Goal: Transaction & Acquisition: Purchase product/service

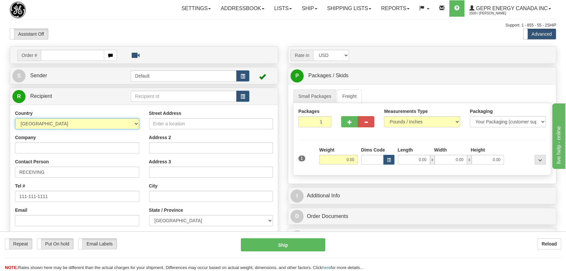
click at [119, 128] on select "AFGHANISTAN ALAND ISLANDS ALBANIA ALGERIA AMERICAN SAMOA ANDORRA ANGOLA ANGUILL…" at bounding box center [77, 123] width 124 height 11
select select "US"
click at [15, 118] on select "AFGHANISTAN ALAND ISLANDS ALBANIA ALGERIA AMERICAN SAMOA ANDORRA ANGOLA ANGUILL…" at bounding box center [77, 123] width 124 height 11
click at [95, 144] on input "Company" at bounding box center [77, 147] width 124 height 11
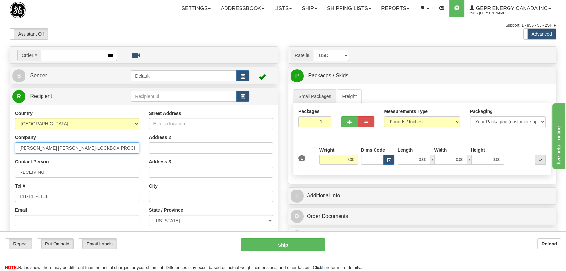
type input "[PERSON_NAME] [PERSON_NAME]-LOCKBOX PROCESSING 24438"
click at [215, 118] on input "Street Address" at bounding box center [211, 123] width 124 height 11
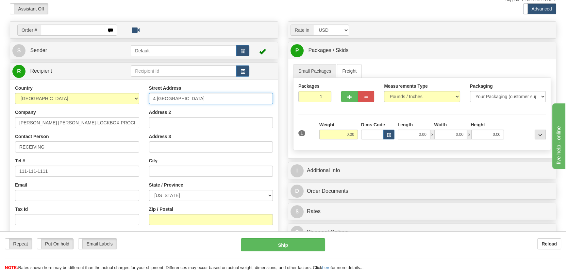
scroll to position [89, 0]
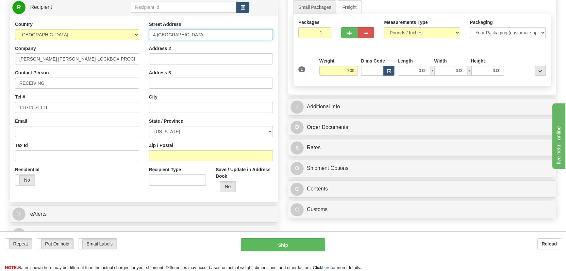
type input "4 [GEOGRAPHIC_DATA]"
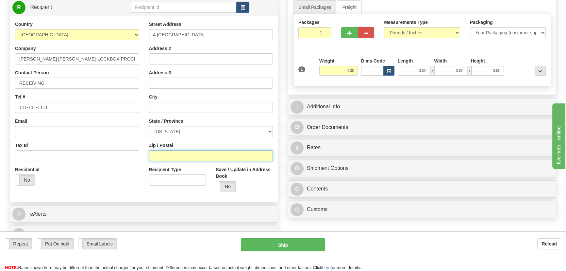
click at [186, 153] on input "Zip / Postal" at bounding box center [211, 155] width 124 height 11
type input "11245"
click at [104, 185] on div "Residential Yes No" at bounding box center [77, 178] width 134 height 24
type input "[GEOGRAPHIC_DATA]"
select select "NY"
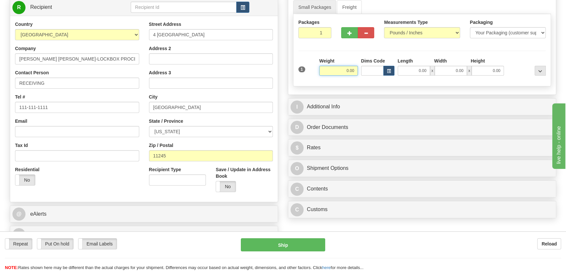
drag, startPoint x: 363, startPoint y: 73, endPoint x: 369, endPoint y: 72, distance: 6.2
click at [369, 72] on div "1 Weight 0.00 Dims Code 0.00" at bounding box center [422, 69] width 251 height 23
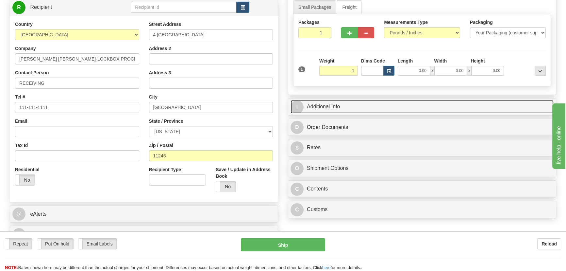
type input "1.00"
click at [496, 105] on link "I Additional Info" at bounding box center [422, 106] width 263 height 13
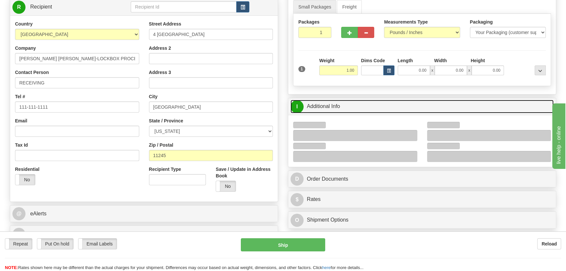
scroll to position [148, 0]
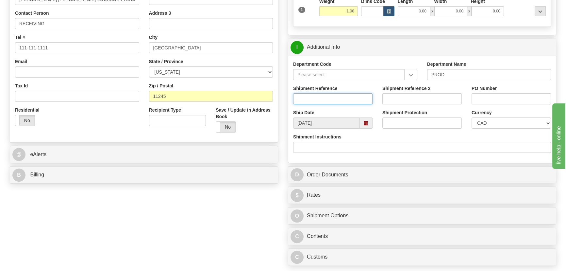
click at [340, 97] on input "Shipment Reference" at bounding box center [332, 98] width 79 height 11
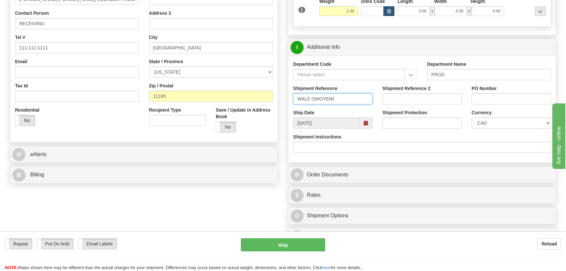
type input "WALE OWOYEMI"
click at [489, 124] on select "CAD USD EUR ZAR RON ANG ARN AUD AUS AWG BBD BFR BGN BHD BMD BND BRC BRL CHP CKZ…" at bounding box center [511, 122] width 79 height 11
select select "1"
click at [472, 117] on select "CAD USD EUR ZAR RON ANG ARN AUD AUS AWG BBD BFR BGN BHD BMD BND BRC BRL CHP CKZ…" at bounding box center [511, 122] width 79 height 11
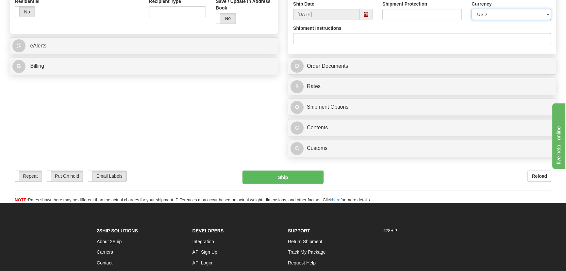
scroll to position [267, 0]
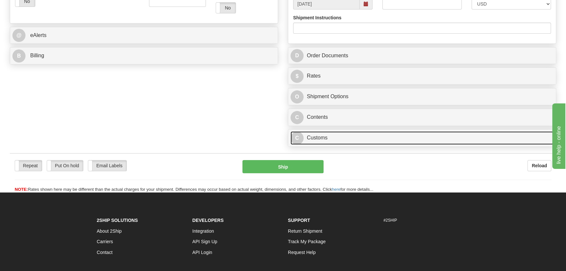
click at [404, 139] on link "C Customs" at bounding box center [422, 137] width 263 height 13
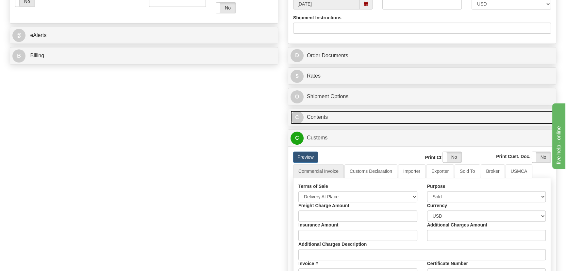
click at [402, 113] on link "C Contents" at bounding box center [422, 117] width 263 height 13
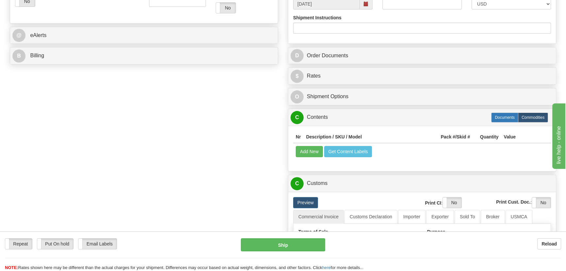
click at [497, 118] on label "Documents" at bounding box center [504, 117] width 27 height 10
radio input "true"
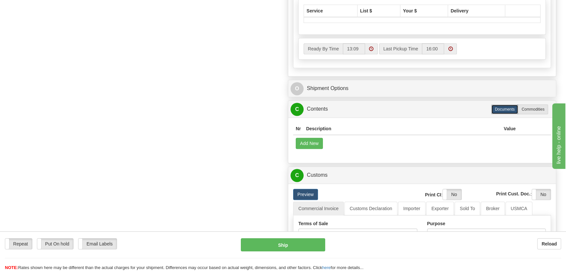
scroll to position [416, 0]
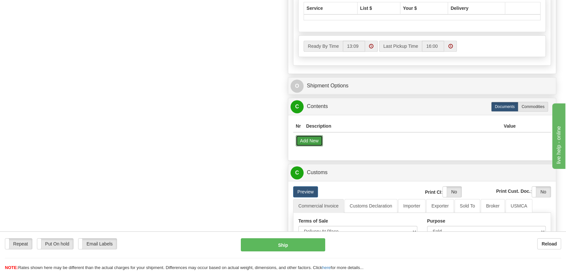
click at [314, 139] on button "Add New" at bounding box center [309, 140] width 27 height 11
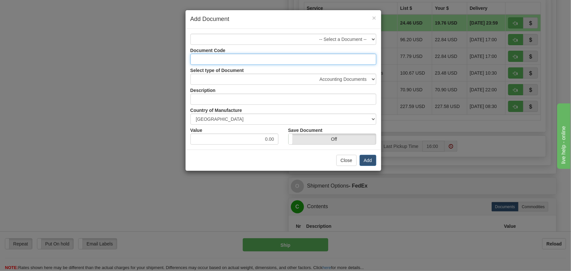
click at [338, 55] on input "Document Code" at bounding box center [283, 59] width 186 height 11
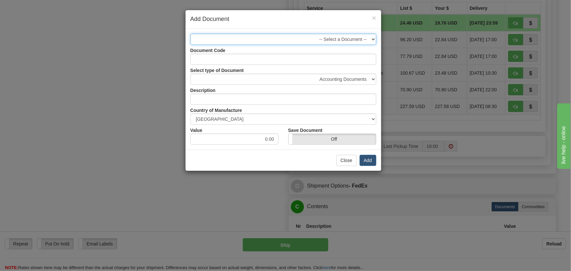
click at [360, 37] on select "-- Select a Document --" at bounding box center [283, 39] width 186 height 11
drag, startPoint x: 360, startPoint y: 37, endPoint x: 356, endPoint y: 43, distance: 7.1
click at [360, 37] on select "-- Select a Document --" at bounding box center [283, 39] width 186 height 11
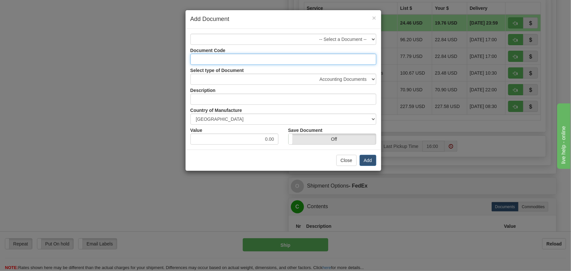
click at [339, 58] on input "Document Code" at bounding box center [283, 59] width 186 height 11
type input "DOCS"
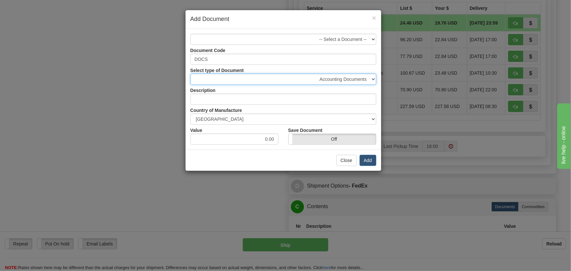
click at [340, 80] on select "Accounting Documents Analysis Reports Applications (Completed) Bank Statements …" at bounding box center [283, 79] width 186 height 11
click at [190, 74] on select "Accounting Documents Analysis Reports Applications (Completed) Bank Statements …" at bounding box center [283, 79] width 186 height 11
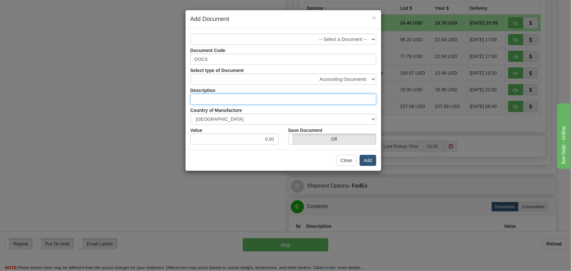
click at [333, 95] on input "text" at bounding box center [283, 99] width 186 height 11
type input "DOCUMENT"
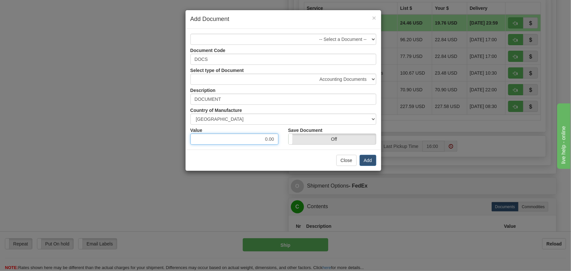
drag, startPoint x: 263, startPoint y: 137, endPoint x: 283, endPoint y: 140, distance: 19.4
click at [283, 142] on div "Value 0.00" at bounding box center [234, 135] width 98 height 20
type input "5.00"
click at [366, 160] on button "Add" at bounding box center [367, 160] width 17 height 11
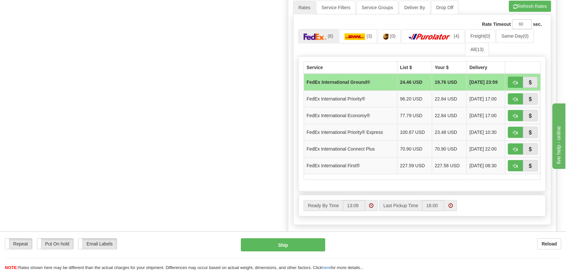
scroll to position [356, 0]
click at [512, 99] on button "button" at bounding box center [515, 99] width 15 height 11
type input "01"
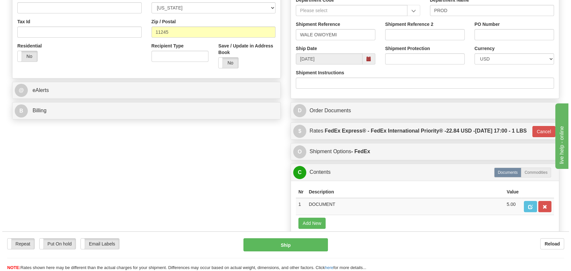
scroll to position [102, 0]
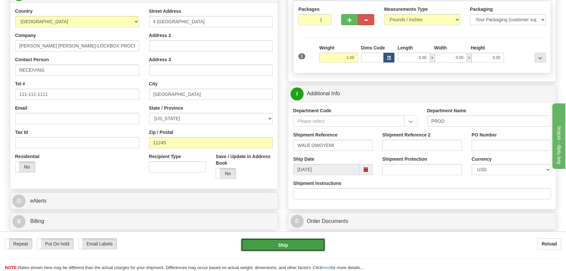
click at [304, 243] on button "Ship" at bounding box center [283, 244] width 85 height 13
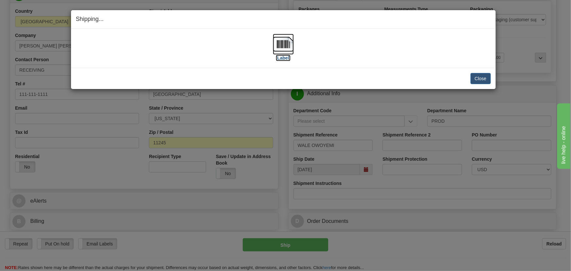
click at [292, 46] on img at bounding box center [283, 44] width 21 height 21
click at [488, 84] on div "Close Cancel Cancel Shipment and Quit Pickup Quit Pickup ONLY" at bounding box center [283, 78] width 424 height 21
click at [484, 80] on button "Close" at bounding box center [480, 78] width 20 height 11
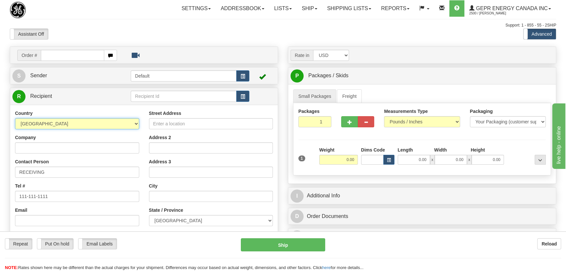
click at [98, 125] on select "AFGHANISTAN ALAND ISLANDS ALBANIA ALGERIA AMERICAN SAMOA ANDORRA ANGOLA ANGUILL…" at bounding box center [77, 123] width 124 height 11
click at [362, 11] on link "Shipping lists" at bounding box center [349, 8] width 54 height 16
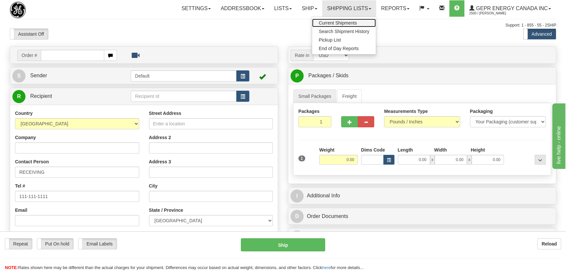
click at [352, 20] on span "Current Shipments" at bounding box center [338, 22] width 38 height 5
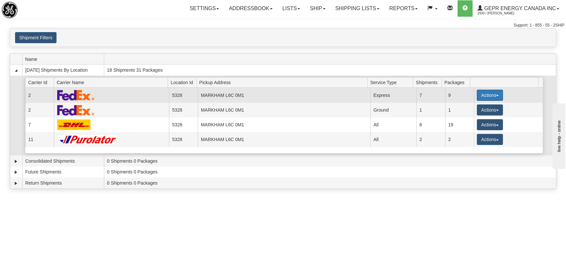
click at [478, 92] on button "Actions" at bounding box center [490, 95] width 26 height 11
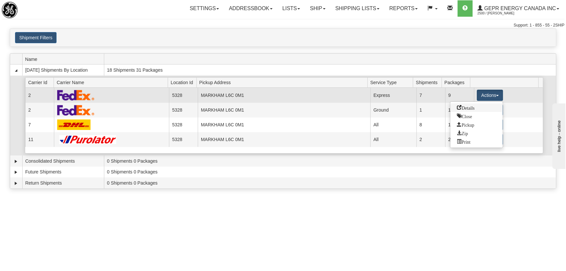
click at [468, 107] on span "Details" at bounding box center [466, 107] width 18 height 5
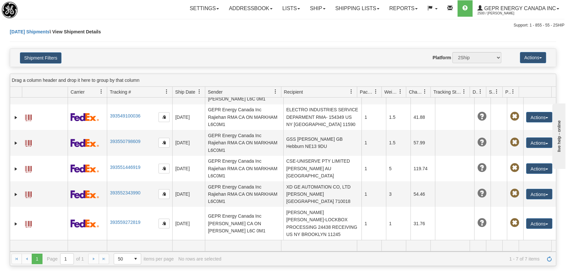
scroll to position [52, 0]
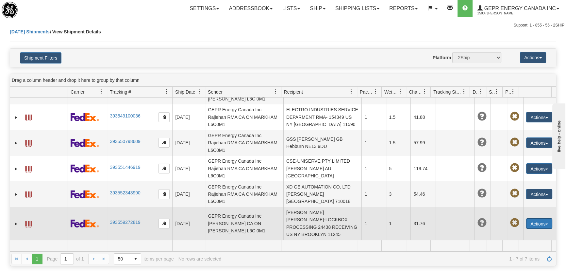
click at [544, 225] on button "Actions" at bounding box center [539, 223] width 26 height 10
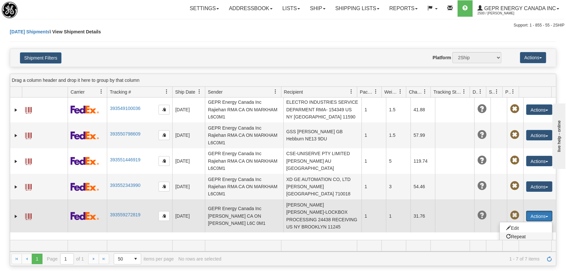
scroll to position [105, 0]
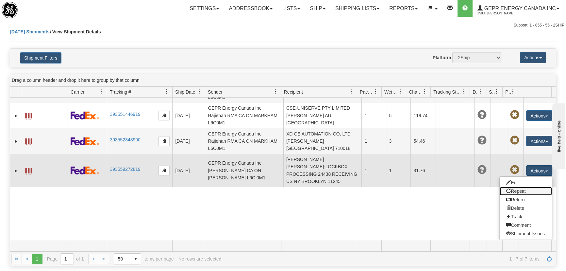
click at [529, 191] on link "Repeat" at bounding box center [526, 191] width 52 height 9
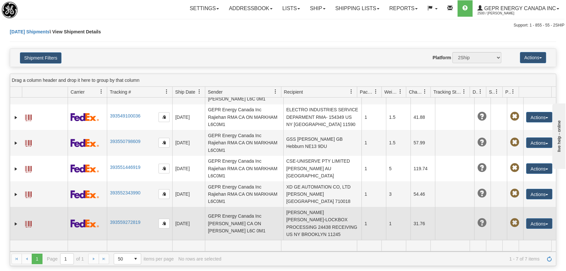
scroll to position [52, 0]
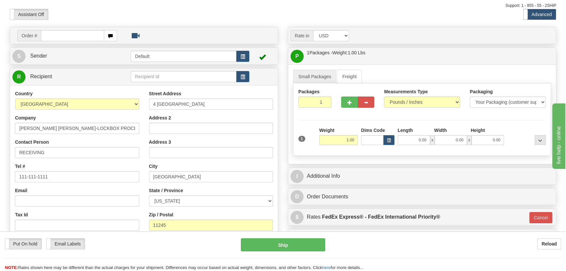
scroll to position [29, 0]
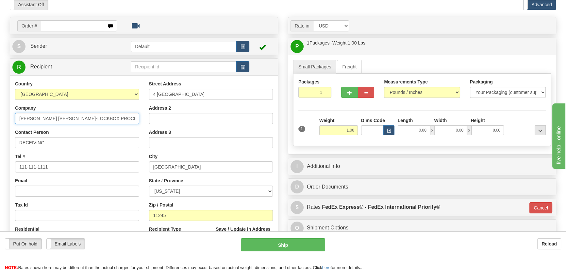
click at [136, 118] on input "JP MORGAN CHASE-LOCKBOX PROCESSING 24438" at bounding box center [77, 118] width 124 height 11
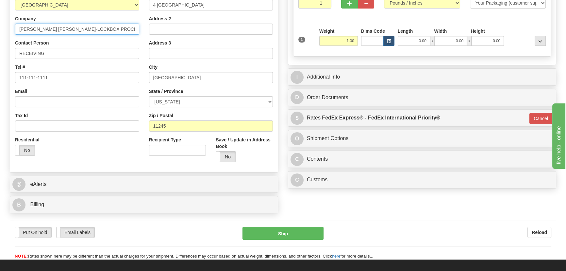
scroll to position [178, 0]
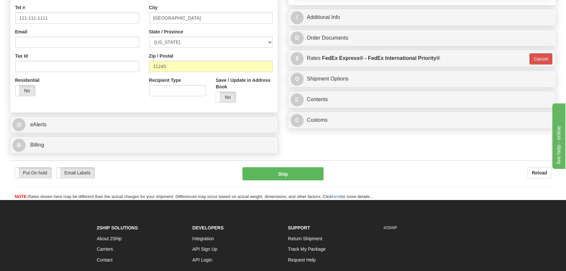
type input "JP MORGAN CHASE-LOCKBOX PROCESSING 24299"
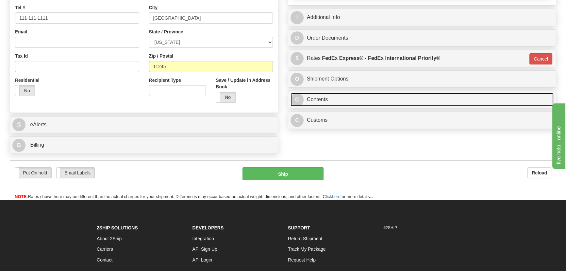
click at [422, 99] on link "C Contents" at bounding box center [422, 99] width 263 height 13
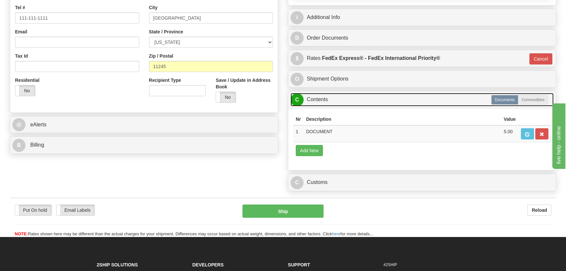
click at [422, 99] on link "C Contents" at bounding box center [422, 99] width 263 height 13
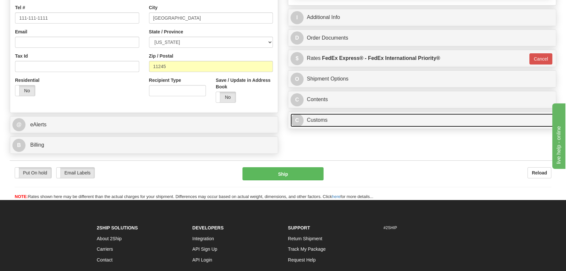
click at [397, 125] on link "C Customs" at bounding box center [422, 119] width 263 height 13
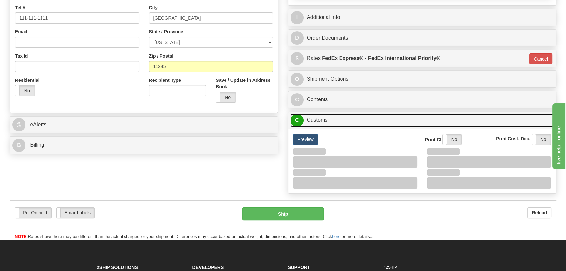
click at [397, 125] on link "C Customs" at bounding box center [422, 119] width 263 height 13
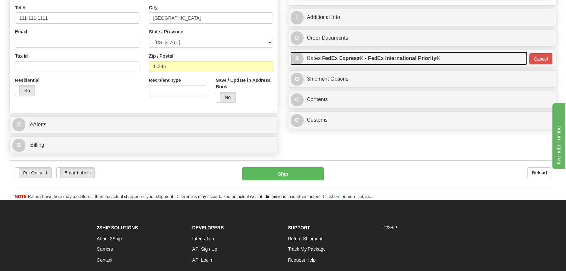
click at [475, 57] on link "$ Rates FedEx Express® - FedEx International Priority®" at bounding box center [409, 58] width 237 height 13
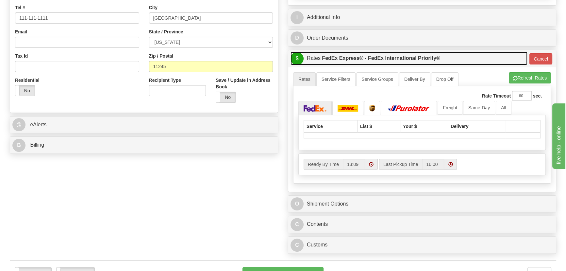
click at [475, 57] on link "$ Rates FedEx Express® - FedEx International Priority®" at bounding box center [409, 58] width 237 height 13
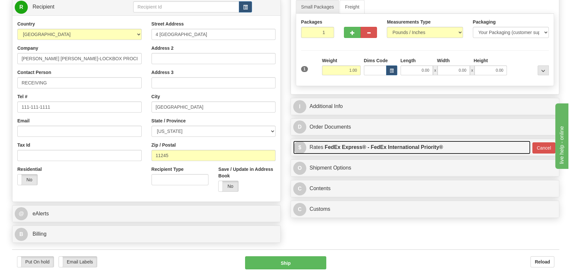
scroll to position [89, 0]
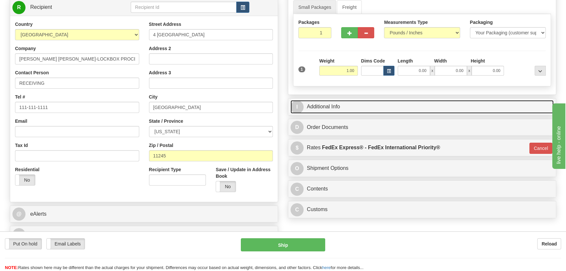
click at [447, 102] on link "I Additional Info" at bounding box center [422, 106] width 263 height 13
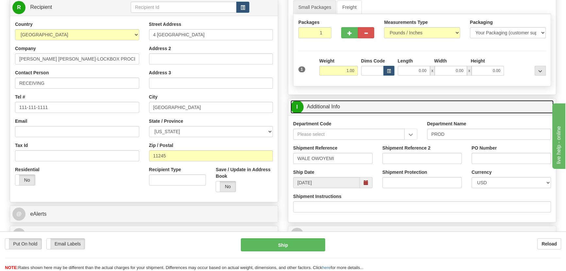
click at [447, 102] on link "I Additional Info" at bounding box center [422, 106] width 263 height 13
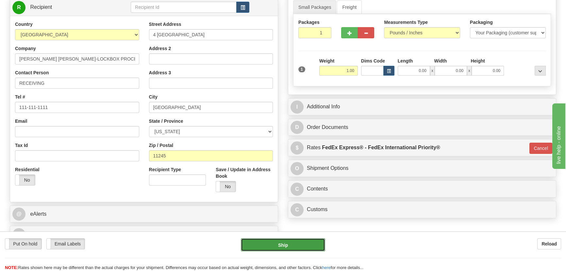
click at [299, 239] on button "Ship" at bounding box center [283, 244] width 85 height 13
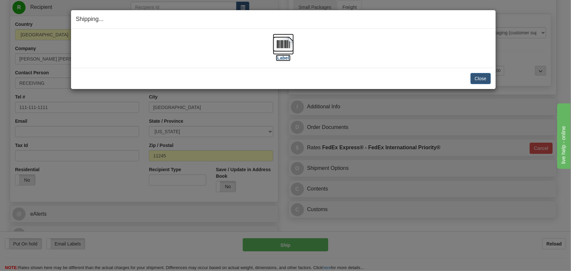
click at [287, 44] on img at bounding box center [283, 44] width 21 height 21
click at [477, 81] on button "Close" at bounding box center [480, 78] width 20 height 11
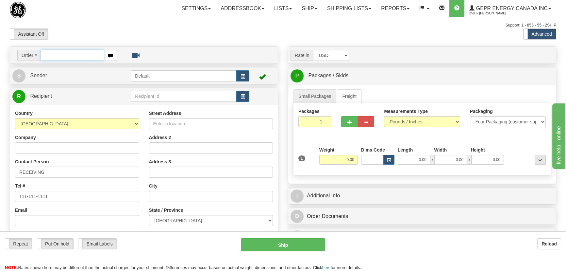
paste input "86701858"
type input "86701858"
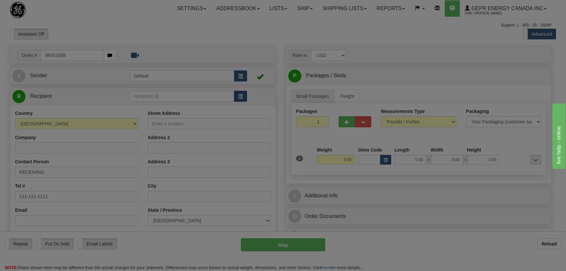
click at [84, 36] on body "Training Course Close Toggle navigation Settings Shipping Preferences New Recip…" at bounding box center [283, 135] width 566 height 271
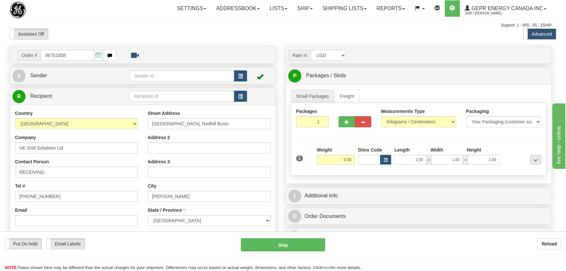
select select
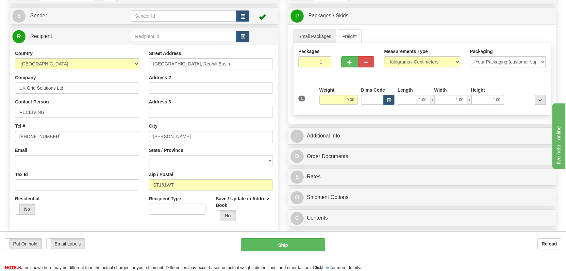
scroll to position [59, 0]
click at [419, 63] on select "Pounds / Inches Kilograms / Centimeters" at bounding box center [422, 62] width 76 height 11
select select "0"
click at [384, 57] on select "Pounds / Inches Kilograms / Centimeters" at bounding box center [422, 62] width 76 height 11
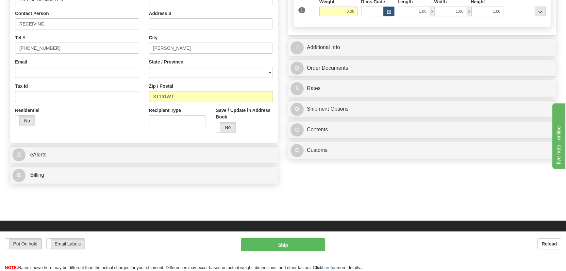
scroll to position [148, 0]
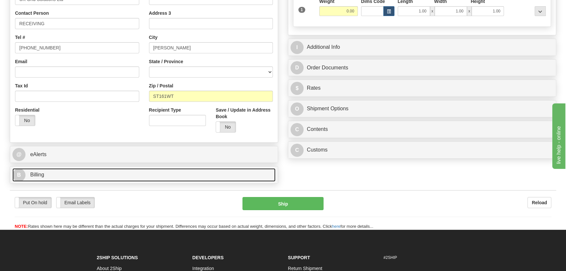
click at [154, 174] on link "B Billing" at bounding box center [143, 174] width 263 height 13
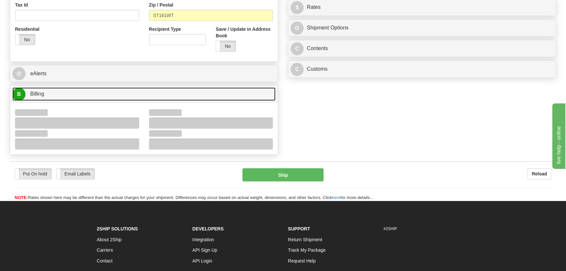
scroll to position [238, 0]
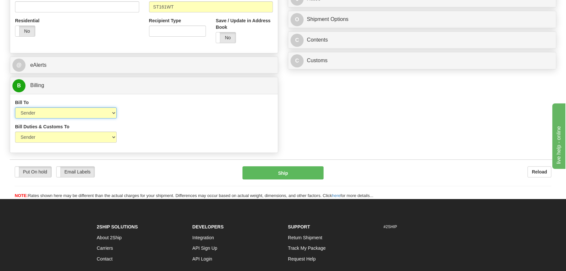
drag, startPoint x: 51, startPoint y: 112, endPoint x: 48, endPoint y: 117, distance: 6.3
click at [51, 112] on select "Sender Recipient Third Party Collect" at bounding box center [66, 112] width 102 height 11
select select "2"
click at [15, 107] on select "Sender Recipient Third Party Collect" at bounding box center [66, 112] width 102 height 11
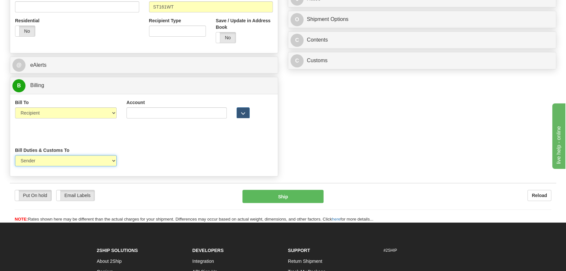
click at [45, 155] on select "Sender Recipient Third Party" at bounding box center [66, 160] width 102 height 11
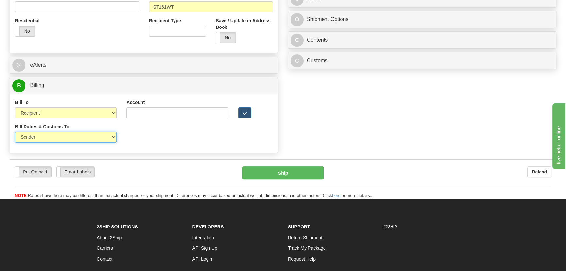
select select "2"
click at [15, 131] on select "Sender Recipient Third Party" at bounding box center [66, 136] width 102 height 11
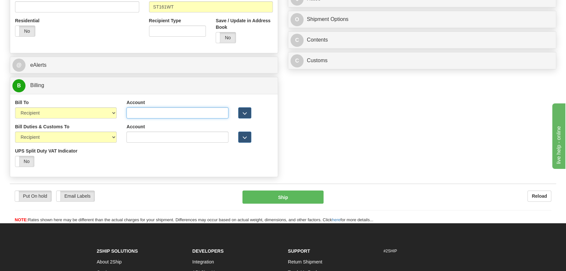
click at [181, 114] on input "Account" at bounding box center [178, 112] width 102 height 11
paste input "961513544"
type input "961513544"
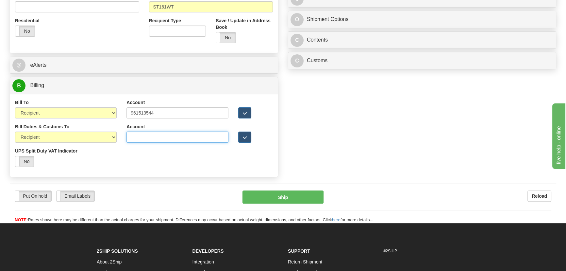
click at [144, 134] on input "Account" at bounding box center [178, 136] width 102 height 11
paste input "961513544"
type input "961513544"
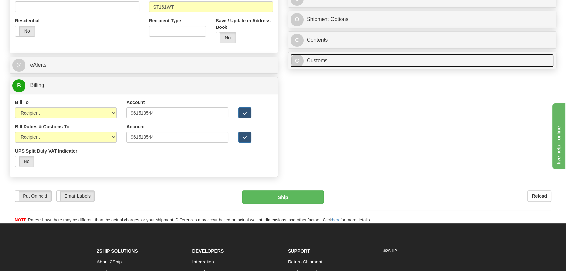
click at [365, 62] on link "C Customs" at bounding box center [422, 60] width 263 height 13
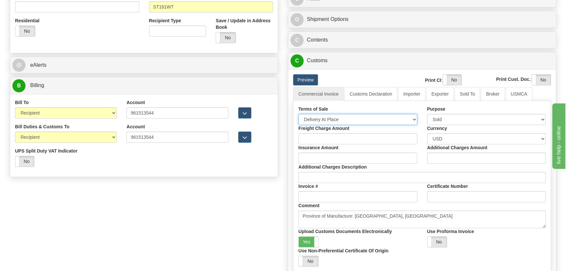
click at [347, 118] on select "Free Carrier Free On Board Ex Works Delivered Duty Unpaid Delivered Duty Paid C…" at bounding box center [358, 119] width 119 height 11
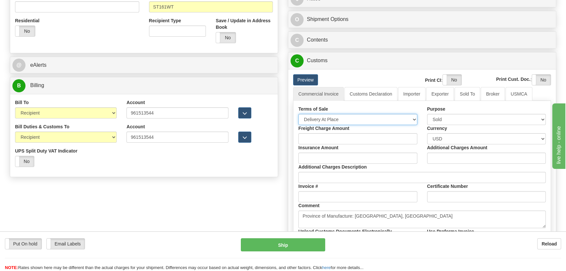
select select "7"
click at [299, 114] on select "Free Carrier Free On Board Ex Works Delivered Duty Unpaid Delivered Duty Paid C…" at bounding box center [358, 119] width 119 height 11
click at [412, 95] on link "Importer" at bounding box center [411, 94] width 27 height 14
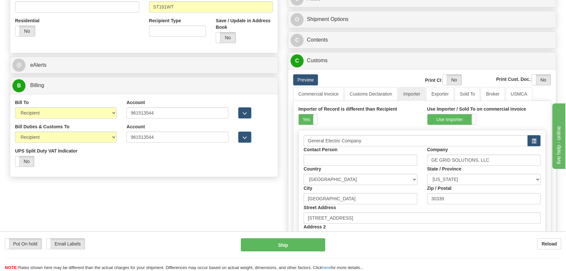
click at [312, 113] on div "Importer of Record is different than Recipient Yes No" at bounding box center [358, 115] width 119 height 19
click at [313, 118] on span at bounding box center [317, 119] width 9 height 10
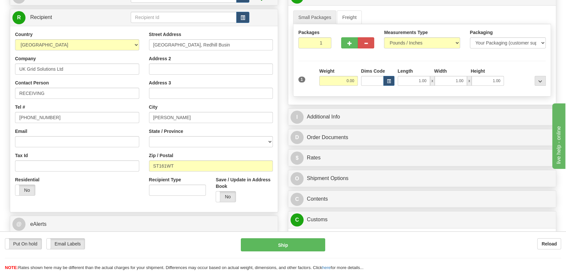
scroll to position [59, 0]
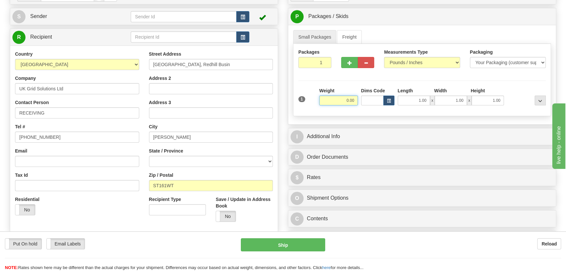
drag, startPoint x: 336, startPoint y: 99, endPoint x: 394, endPoint y: 111, distance: 59.1
click at [378, 112] on div "Packages 1 1 Measurements Type" at bounding box center [422, 80] width 258 height 72
type input "12.00"
click at [512, 84] on div "Packages 1 1 Measurements Type" at bounding box center [422, 80] width 258 height 72
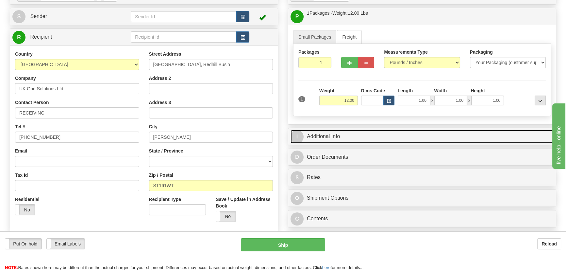
click at [498, 134] on link "I Additional Info" at bounding box center [422, 136] width 263 height 13
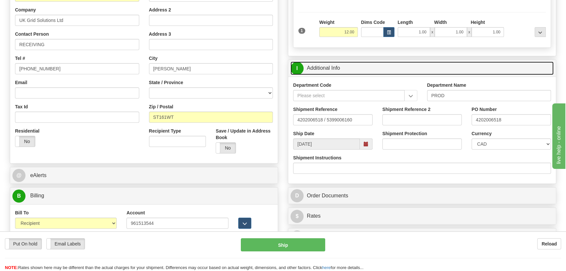
scroll to position [148, 0]
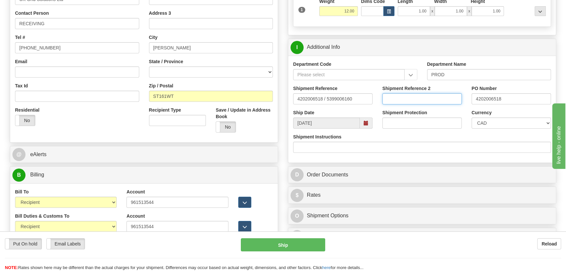
click at [428, 99] on input "Shipment Reference 2" at bounding box center [422, 98] width 79 height 11
type input "5"
type input "KAREN LINEY"
click at [504, 123] on select "CAD USD EUR ZAR RON ANG ARN AUD AUS AWG BBD BFR BGN BHD BMD BND BRC BRL CHP CKZ…" at bounding box center [511, 122] width 79 height 11
select select "1"
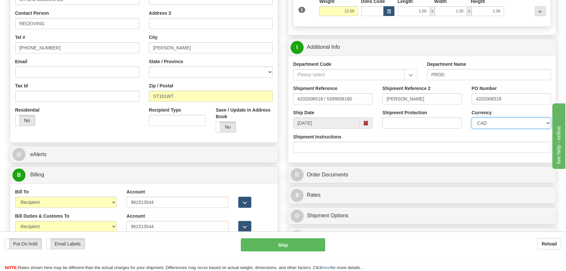
click at [472, 117] on select "CAD USD EUR ZAR RON ANG ARN AUD AUS AWG BBD BFR BGN BHD BMD BND BRC BRL CHP CKZ…" at bounding box center [511, 122] width 79 height 11
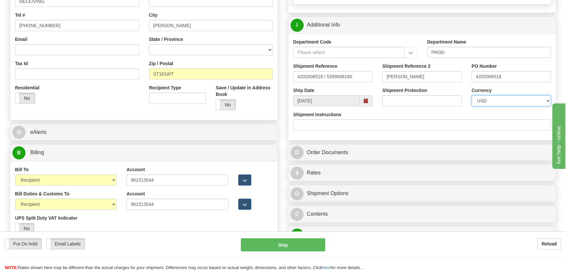
scroll to position [208, 0]
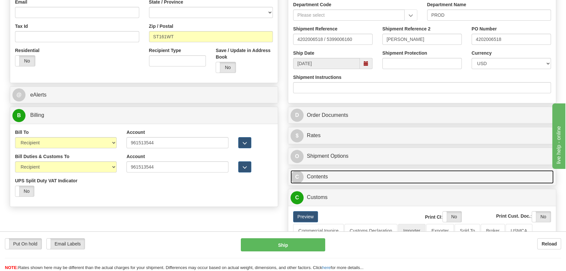
click at [421, 171] on link "C Contents" at bounding box center [422, 176] width 263 height 13
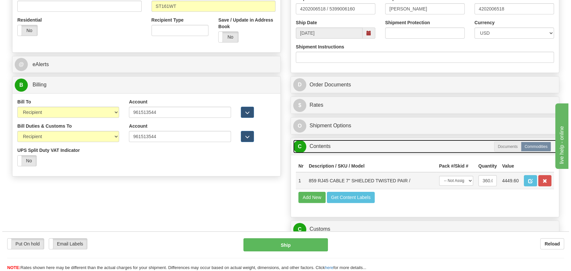
scroll to position [267, 0]
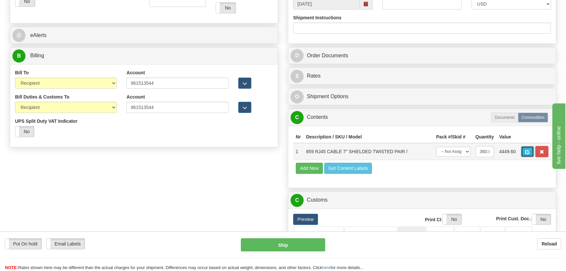
click at [526, 152] on span "button" at bounding box center [527, 152] width 5 height 4
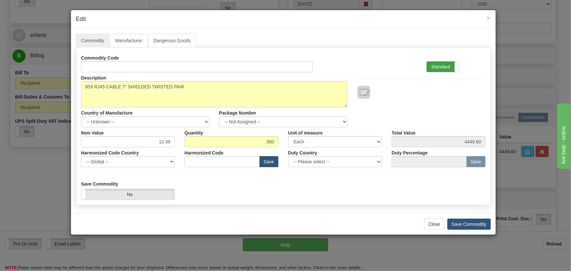
click at [450, 67] on label "Standard" at bounding box center [442, 66] width 32 height 10
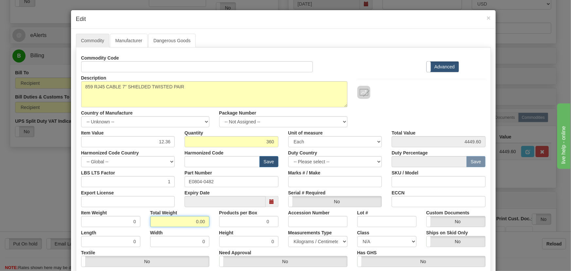
drag, startPoint x: 193, startPoint y: 218, endPoint x: 212, endPoint y: 224, distance: 19.6
click at [212, 224] on div "Item Weight 0 Total Weight 0.00 Products per Box 0 Accession Number Lot # Custo…" at bounding box center [283, 217] width 414 height 20
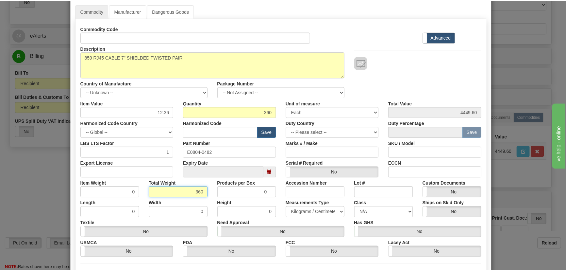
scroll to position [93, 0]
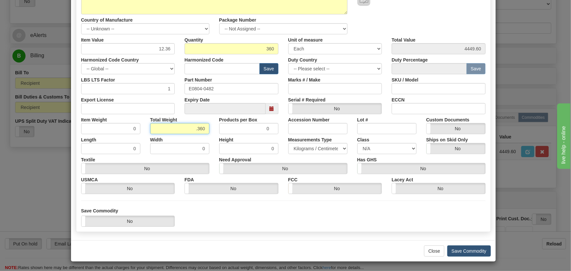
type input ".360"
type input "0.0010"
click at [473, 250] on button "Save Commodity" at bounding box center [468, 250] width 43 height 11
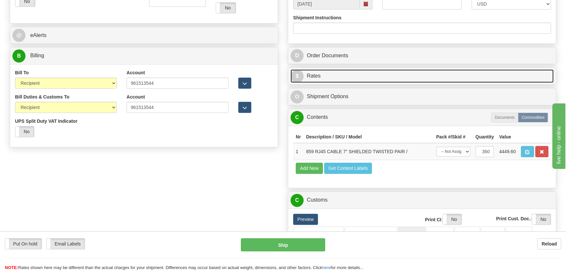
click at [530, 75] on link "$ Rates" at bounding box center [422, 75] width 263 height 13
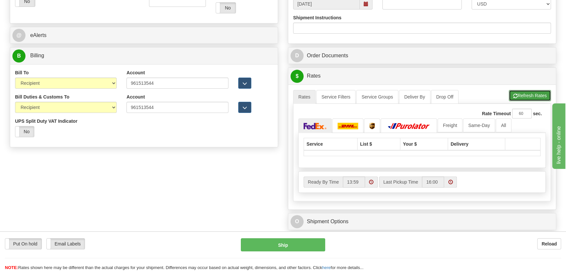
click at [533, 90] on button "Refresh Rates" at bounding box center [530, 95] width 42 height 11
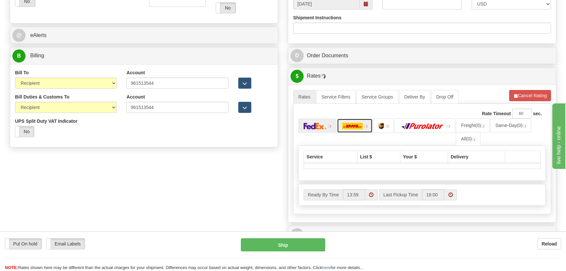
click at [364, 127] on img at bounding box center [365, 125] width 3 height 3
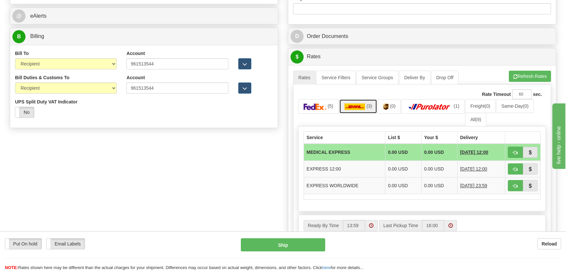
scroll to position [297, 0]
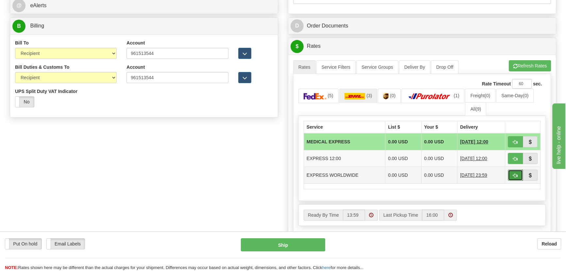
click at [512, 173] on button "button" at bounding box center [515, 174] width 15 height 11
type input "P"
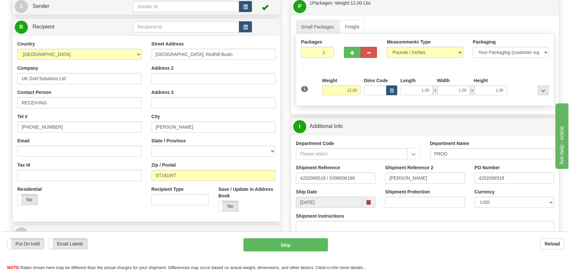
scroll to position [59, 0]
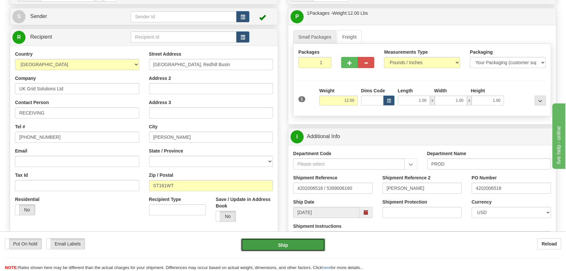
click at [280, 250] on button "Ship" at bounding box center [283, 244] width 85 height 13
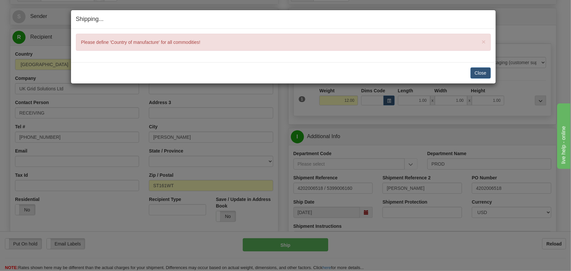
click at [472, 65] on div "Close Cancel Cancel Shipment and Quit Pickup Quit Pickup ONLY" at bounding box center [283, 72] width 424 height 21
click at [473, 68] on button "Close" at bounding box center [480, 72] width 20 height 11
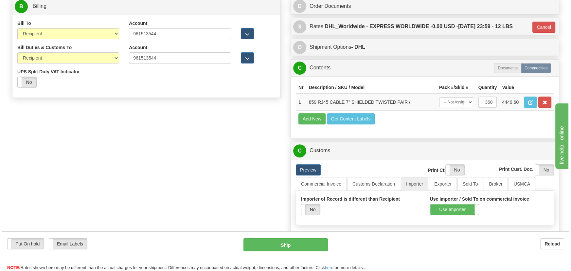
scroll to position [327, 0]
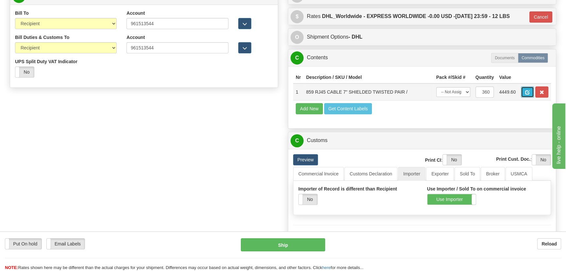
click at [525, 95] on button "button" at bounding box center [527, 91] width 13 height 11
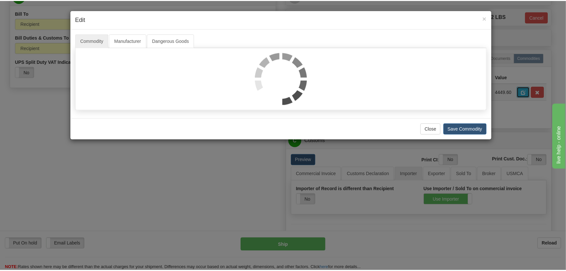
scroll to position [0, 0]
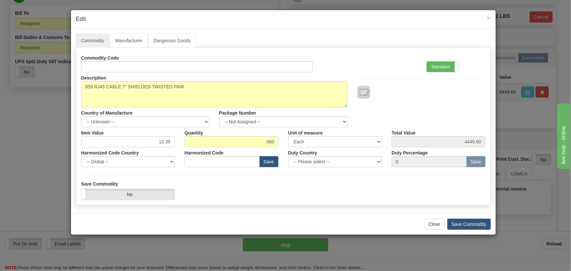
click at [187, 128] on label "Quantity" at bounding box center [193, 131] width 19 height 9
click at [187, 136] on input "360" at bounding box center [231, 141] width 94 height 11
click at [191, 124] on select "-- Unknown -- AFGHANISTAN ALAND ISLANDS ALBANIA ALGERIA AMERICAN SAMOA ANDORRA …" at bounding box center [145, 121] width 128 height 11
select select "CN"
click at [81, 116] on select "-- Unknown -- AFGHANISTAN ALAND ISLANDS ALBANIA ALGERIA AMERICAN SAMOA ANDORRA …" at bounding box center [145, 121] width 128 height 11
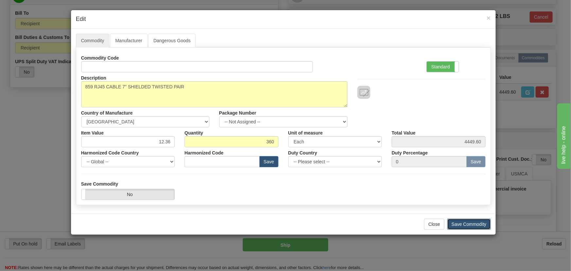
click at [472, 226] on button "Save Commodity" at bounding box center [468, 223] width 43 height 11
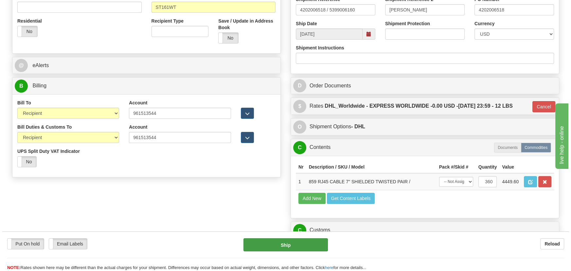
scroll to position [238, 0]
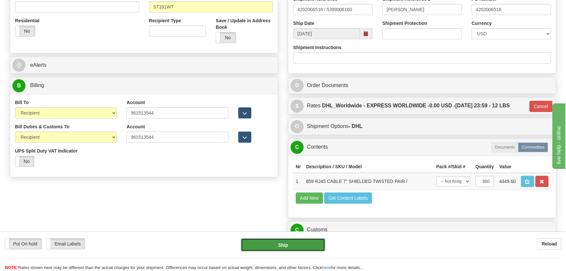
click at [310, 245] on button "Ship" at bounding box center [283, 244] width 85 height 13
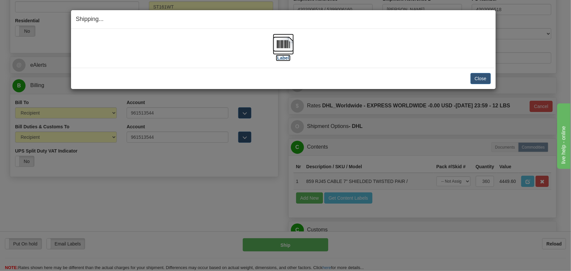
click at [277, 43] on img at bounding box center [283, 44] width 21 height 21
click at [480, 77] on button "Close" at bounding box center [480, 78] width 20 height 11
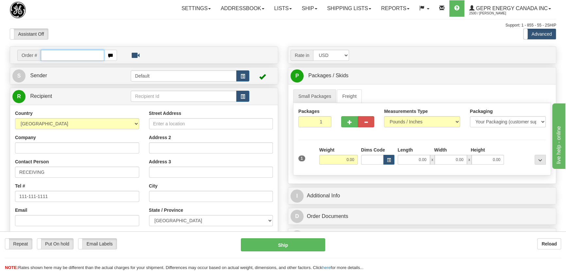
paste input "86701868"
type input "86701868"
click at [119, 30] on body "Training Course Close Toggle navigation Settings Shipping Preferences New Recip…" at bounding box center [283, 135] width 566 height 271
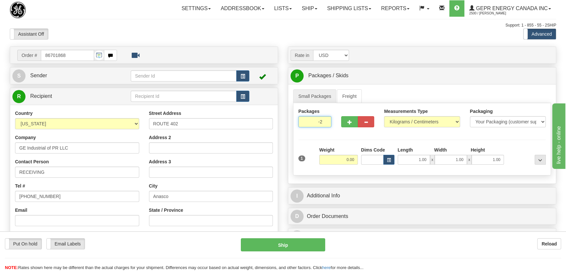
drag, startPoint x: 323, startPoint y: 122, endPoint x: 328, endPoint y: 124, distance: 5.9
click at [327, 124] on input "-2" at bounding box center [315, 121] width 33 height 11
drag, startPoint x: 314, startPoint y: 124, endPoint x: 361, endPoint y: 131, distance: 47.9
click at [356, 129] on div "Packages 1 1" at bounding box center [422, 120] width 257 height 25
type input "3"
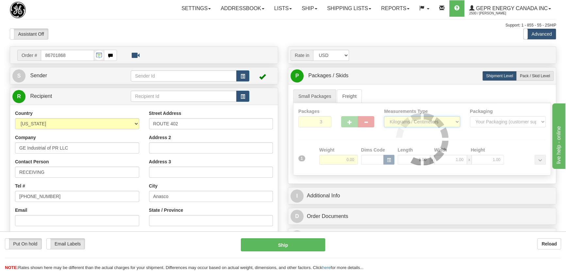
click at [407, 122] on div "Packages 3 1 Measurements Type" at bounding box center [422, 139] width 258 height 72
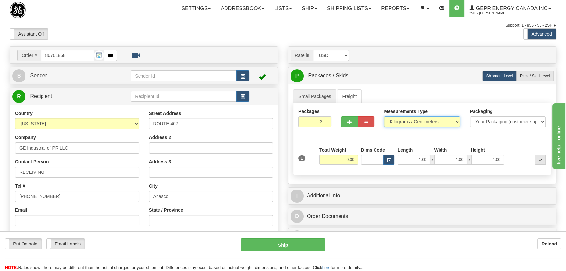
select select "0"
click at [384, 116] on select "Pounds / Inches Kilograms / Centimeters" at bounding box center [422, 121] width 76 height 11
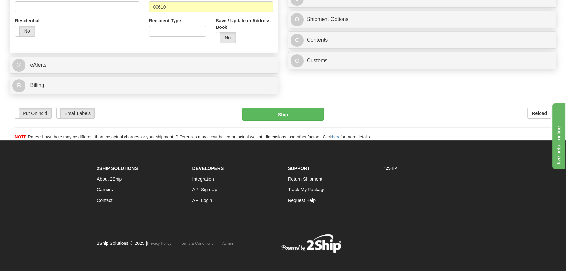
scroll to position [59, 0]
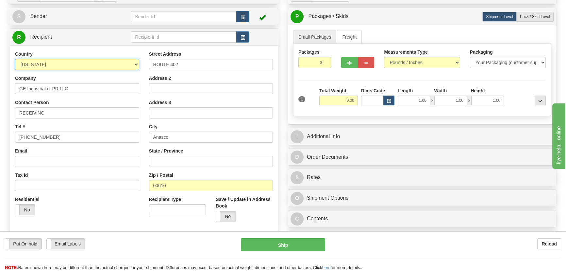
click at [102, 60] on select "[GEOGRAPHIC_DATA] [GEOGRAPHIC_DATA] [GEOGRAPHIC_DATA] [GEOGRAPHIC_DATA] [US_STA…" at bounding box center [77, 64] width 124 height 11
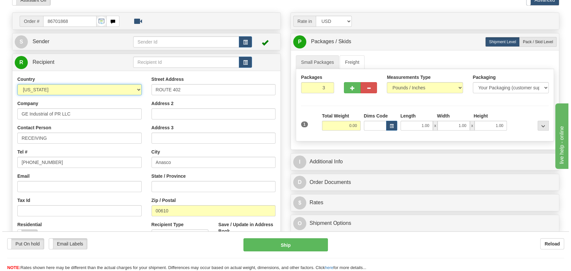
scroll to position [0, 0]
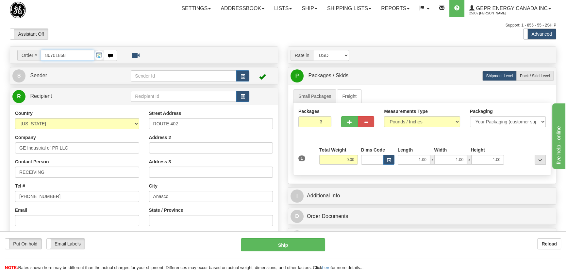
drag, startPoint x: 82, startPoint y: 56, endPoint x: 0, endPoint y: 43, distance: 83.2
click at [0, 43] on div "Toggle navigation Settings Shipping Preferences Fields Preferences New" at bounding box center [283, 184] width 566 height 369
click at [118, 26] on body "Training Course Close Toggle navigation Settings Shipping Preferences New Recip…" at bounding box center [285, 135] width 571 height 271
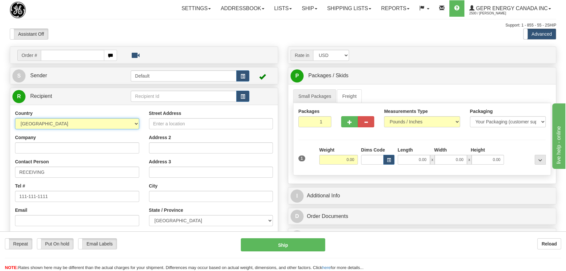
click at [138, 126] on select "[GEOGRAPHIC_DATA] [GEOGRAPHIC_DATA] [GEOGRAPHIC_DATA] [GEOGRAPHIC_DATA] [US_STA…" at bounding box center [77, 123] width 124 height 11
select select "US"
click at [15, 118] on select "AFGHANISTAN ALAND ISLANDS ALBANIA ALGERIA AMERICAN SAMOA ANDORRA ANGOLA ANGUILL…" at bounding box center [77, 123] width 124 height 11
drag, startPoint x: 124, startPoint y: 147, endPoint x: 520, endPoint y: 38, distance: 410.9
click at [124, 147] on input "Company" at bounding box center [77, 147] width 124 height 11
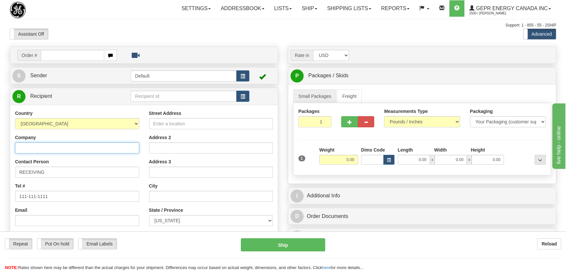
paste input "RUSSELECTRIC, INC"
type input "RUSSELECTRIC, INC"
click at [197, 122] on input "Street Address" at bounding box center [211, 123] width 124 height 11
paste input "99 INDUSTRIAL PARK RD"
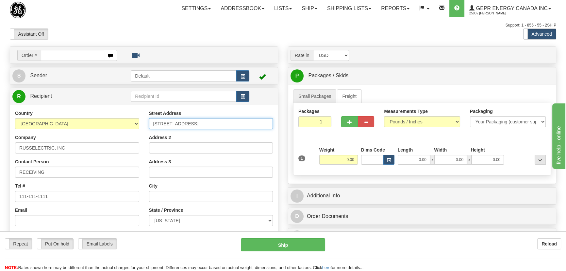
type input "99 INDUSTRIAL PARK RD"
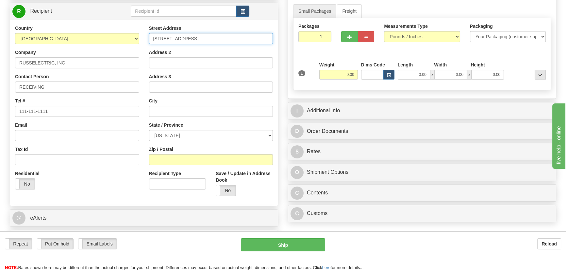
scroll to position [89, 0]
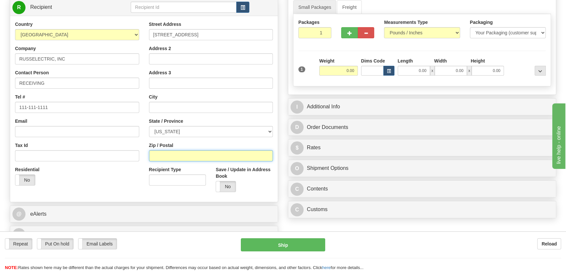
click at [196, 155] on input "Zip / Postal" at bounding box center [211, 155] width 124 height 11
paste input "02043"
type input "02043"
click at [118, 183] on div "Residential Yes No" at bounding box center [77, 178] width 134 height 24
type input "HINGHAM"
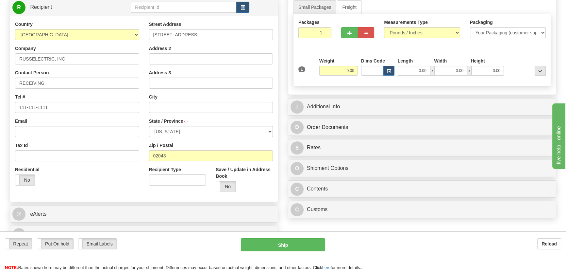
select select "MA"
drag, startPoint x: 347, startPoint y: 73, endPoint x: 363, endPoint y: 75, distance: 16.6
click at [361, 75] on div "1 Weight 0.00 Dims Code 0.00" at bounding box center [422, 69] width 251 height 23
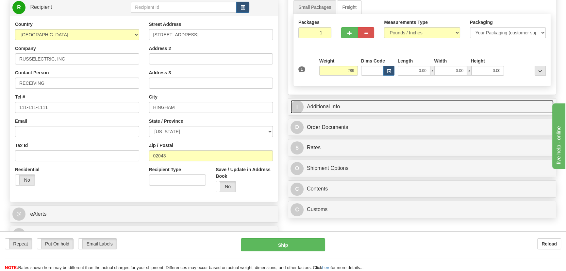
type input "289.00"
click at [431, 104] on link "I Additional Info" at bounding box center [422, 106] width 263 height 13
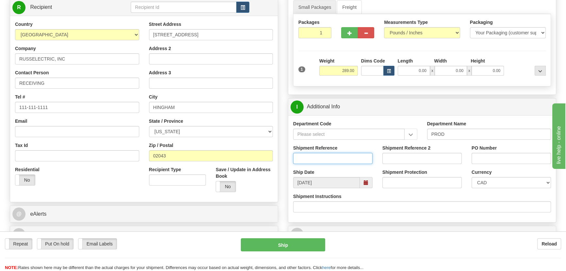
drag, startPoint x: 360, startPoint y: 159, endPoint x: 449, endPoint y: 155, distance: 89.1
click at [359, 160] on input "Shipment Reference" at bounding box center [332, 158] width 79 height 11
paste input "4512240934"
type input "4512240934"
click at [480, 157] on input "PO Number" at bounding box center [511, 158] width 79 height 11
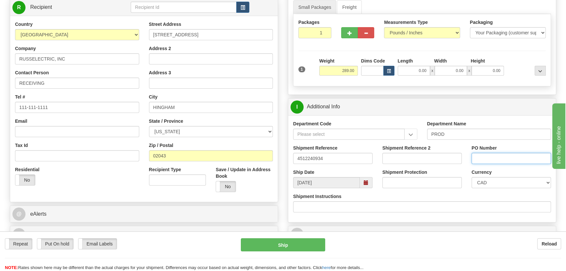
paste input "4512240934"
type input "4512240934"
drag, startPoint x: 351, startPoint y: 163, endPoint x: 121, endPoint y: 162, distance: 229.6
type input "5399004890"
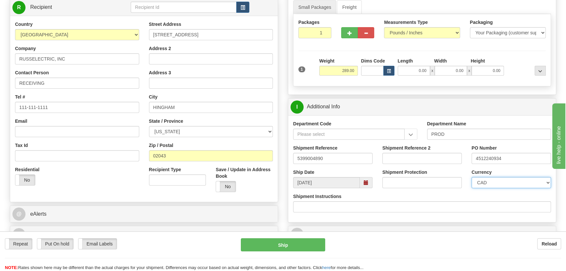
click at [504, 182] on select "CAD USD EUR ZAR RON ANG ARN AUD AUS AWG BBD BFR BGN BHD BMD BND BRC BRL CHP CKZ…" at bounding box center [511, 182] width 79 height 11
select select "1"
click at [472, 177] on select "CAD USD EUR ZAR RON ANG ARN AUD AUS AWG BBD BFR BGN BHD BMD BND BRC BRL CHP CKZ…" at bounding box center [511, 182] width 79 height 11
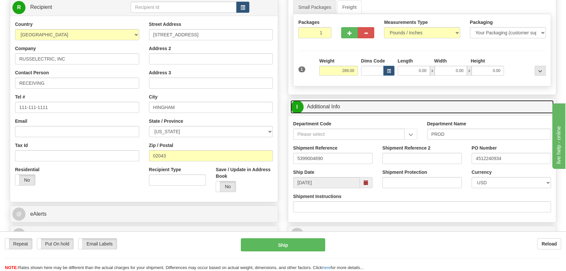
click at [475, 105] on link "I Additional Info" at bounding box center [422, 106] width 263 height 13
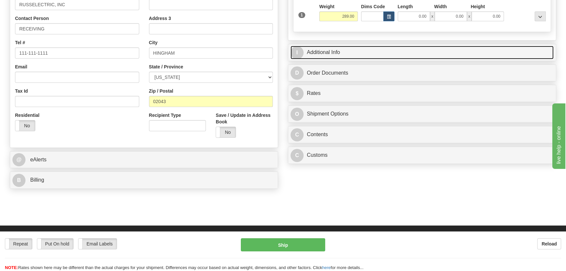
scroll to position [148, 0]
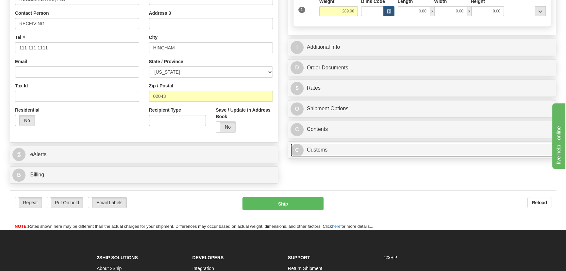
click at [393, 149] on link "C Customs" at bounding box center [422, 149] width 263 height 13
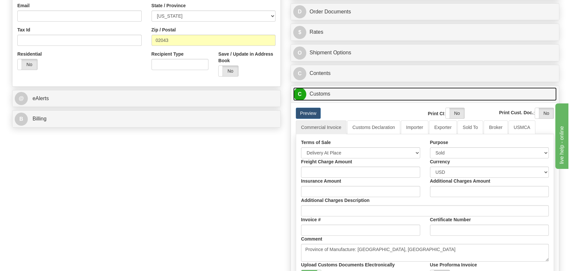
scroll to position [208, 0]
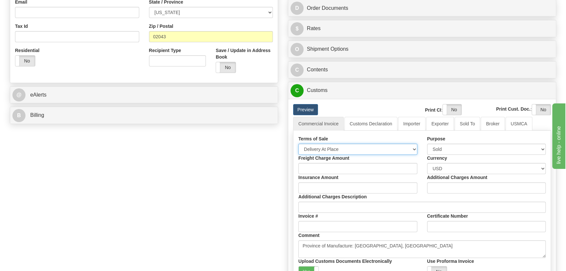
click at [360, 151] on select "Free Carrier Free On Board Ex Works Delivered Duty Unpaid Delivered Duty Paid C…" at bounding box center [358, 149] width 119 height 11
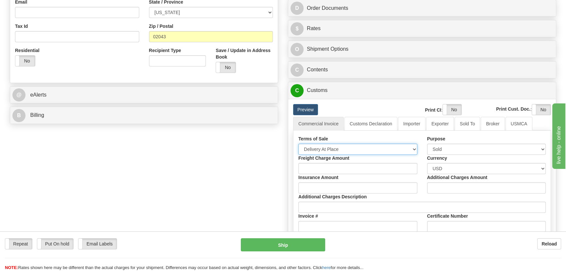
select select "7"
click at [299, 144] on select "Free Carrier Free On Board Ex Works Delivered Duty Unpaid Delivered Duty Paid C…" at bounding box center [358, 149] width 119 height 11
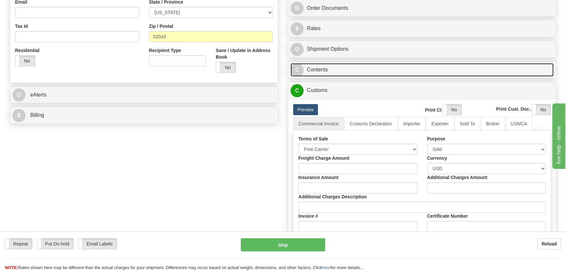
click at [408, 75] on link "C Contents" at bounding box center [422, 69] width 263 height 13
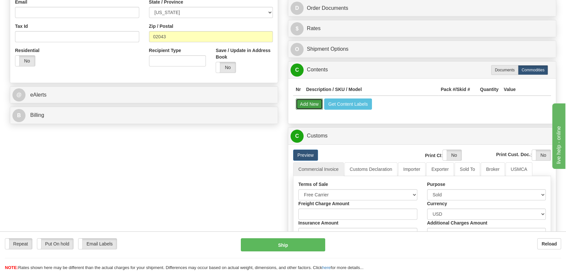
click at [304, 101] on button "Add New" at bounding box center [309, 103] width 27 height 11
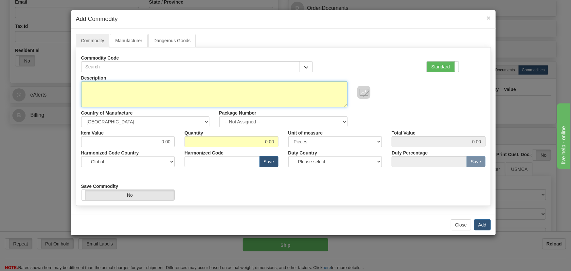
click at [252, 85] on textarea "Description" at bounding box center [214, 94] width 266 height 26
paste textarea "ERPTCS03"
type textarea "ERPTCS03"
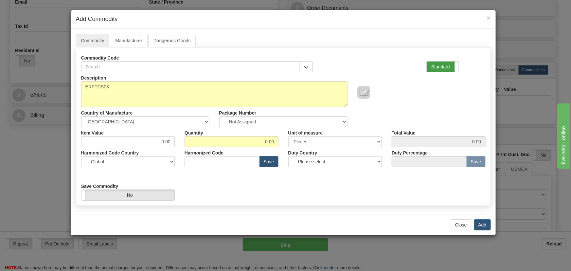
click at [452, 67] on label "Standard" at bounding box center [442, 66] width 32 height 10
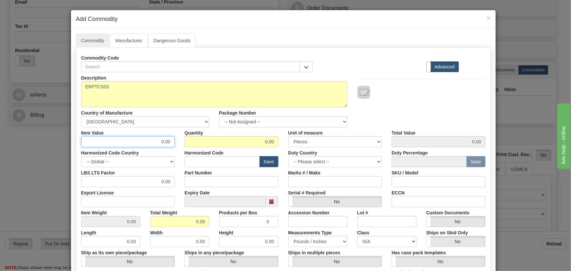
drag, startPoint x: 166, startPoint y: 144, endPoint x: 179, endPoint y: 146, distance: 12.9
click at [179, 146] on div "Item Value 0.00 Quantity 0.00 Unit of measure 3 Thousand Square Inches Adjustme…" at bounding box center [283, 137] width 414 height 20
drag, startPoint x: 245, startPoint y: 140, endPoint x: 281, endPoint y: 145, distance: 36.5
click at [281, 145] on div "Item Value 0.00 Quantity 0.00 Unit of measure 3 Thousand Square Inches Adjustme…" at bounding box center [283, 137] width 414 height 20
type input "60"
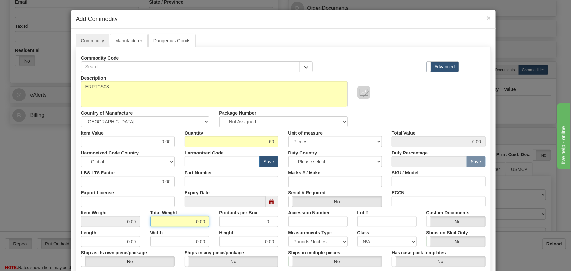
drag, startPoint x: 189, startPoint y: 221, endPoint x: 212, endPoint y: 225, distance: 22.9
click at [213, 226] on div "Item Weight 0.00 Total Weight 0.00 Products per Box 0 Accession Number Lot # Cu…" at bounding box center [283, 217] width 414 height 20
type input "60"
type input "1.0000"
click at [417, 111] on div "Description ERPTCS03 Country of Manufacture -- Unknown -- AFGHANISTAN ALAND ISL…" at bounding box center [283, 99] width 414 height 55
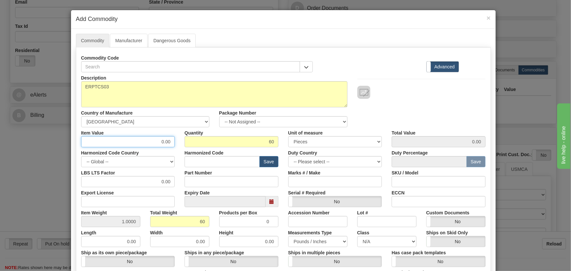
drag, startPoint x: 169, startPoint y: 142, endPoint x: 180, endPoint y: 148, distance: 12.3
click at [180, 146] on div "Item Value 0.00 Quantity 60 Unit of measure 3 Thousand Square Inches Adjustment…" at bounding box center [283, 137] width 414 height 20
paste input "1.562,41"
type input "1562.41"
type input "93744.60"
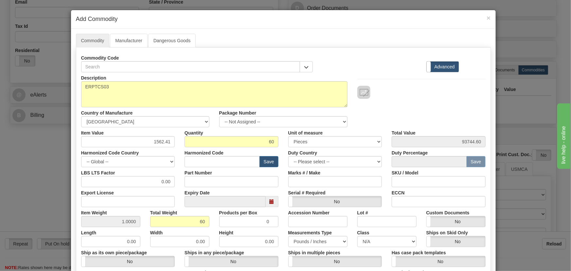
click at [408, 107] on div "Description ERPTCS03 Country of Manufacture -- Unknown -- AFGHANISTAN ALAND ISL…" at bounding box center [283, 99] width 414 height 55
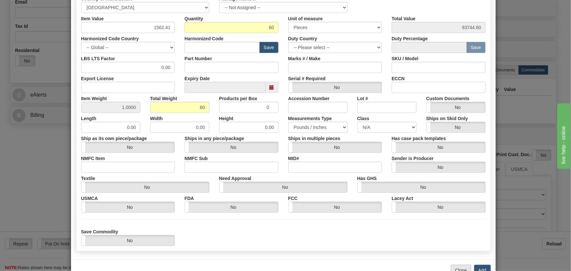
scroll to position [119, 0]
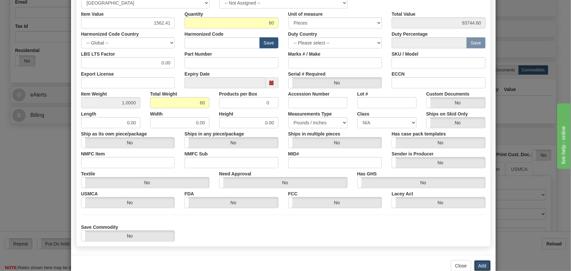
click at [481, 262] on button "Add" at bounding box center [482, 265] width 17 height 11
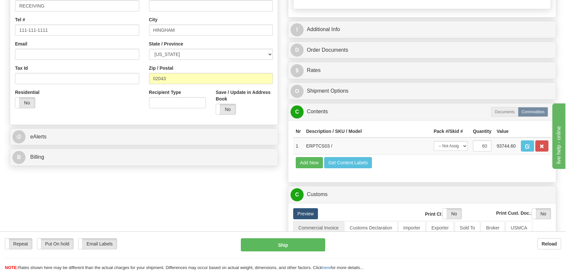
scroll to position [148, 0]
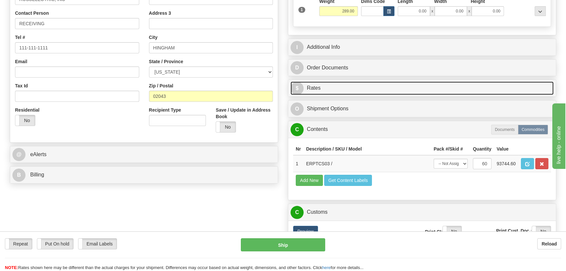
click at [516, 86] on link "$ Rates" at bounding box center [422, 87] width 263 height 13
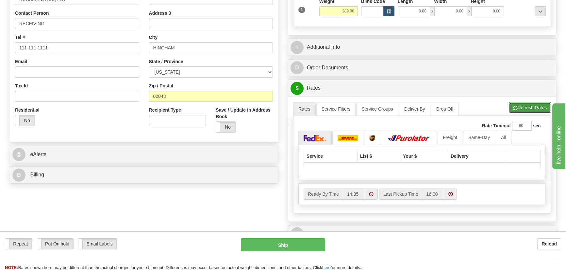
drag, startPoint x: 532, startPoint y: 108, endPoint x: 529, endPoint y: 114, distance: 7.0
click at [532, 108] on button "Refresh Rates" at bounding box center [530, 107] width 42 height 11
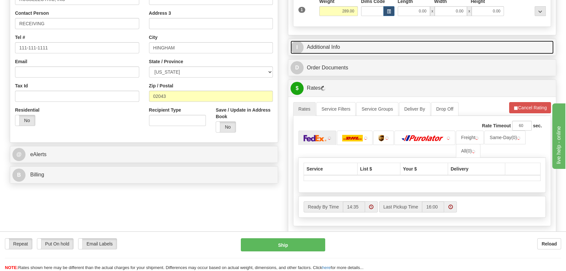
click at [500, 46] on link "I Additional Info" at bounding box center [422, 47] width 263 height 13
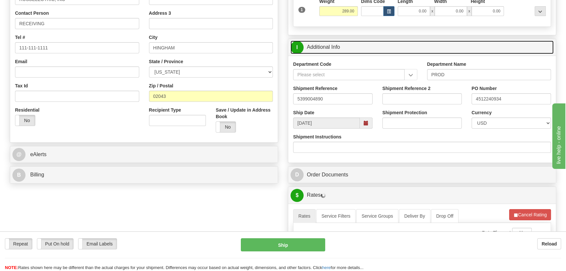
click at [501, 46] on link "I Additional Info" at bounding box center [422, 47] width 263 height 13
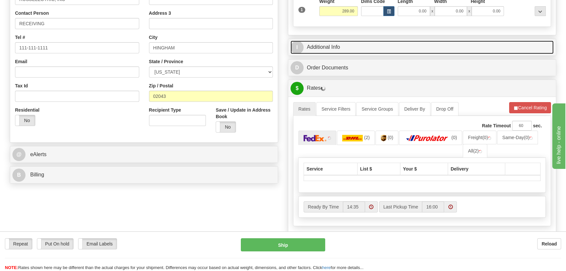
scroll to position [208, 0]
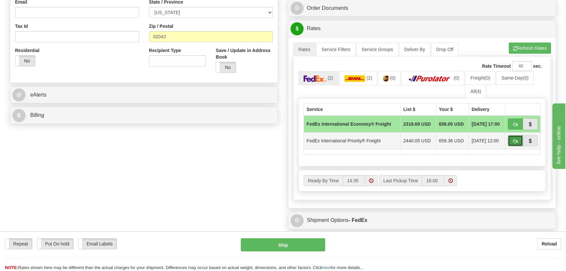
click at [517, 137] on button "button" at bounding box center [515, 140] width 15 height 11
type input "70"
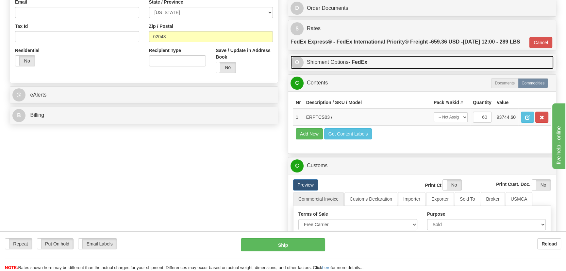
click at [449, 69] on link "O Shipment Options - FedEx" at bounding box center [422, 62] width 263 height 13
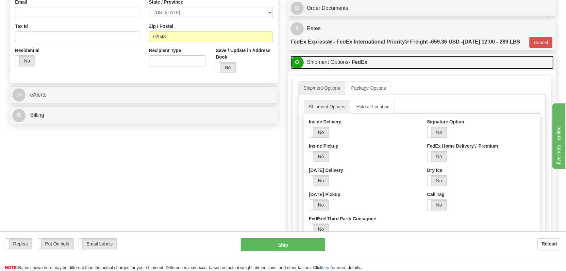
click at [449, 69] on link "O Shipment Options - FedEx" at bounding box center [422, 62] width 263 height 13
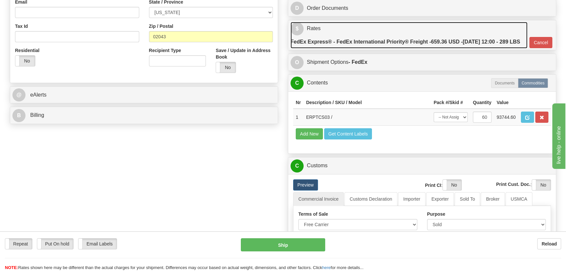
click at [473, 25] on link "$ Rates FedEx Express® - FedEx International Priority® Freight - 659.36 USD - 0…" at bounding box center [409, 35] width 237 height 26
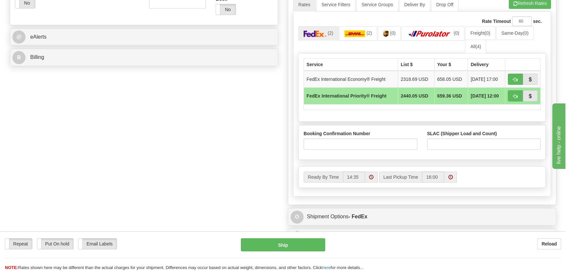
scroll to position [267, 0]
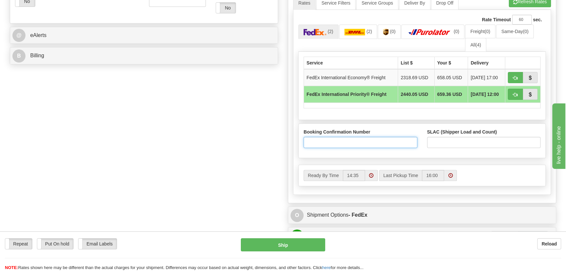
click at [407, 148] on input "Booking Confirmation Number" at bounding box center [361, 142] width 114 height 11
paste input "26725762"
type input "26725762"
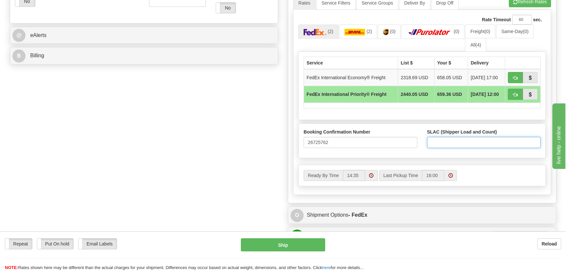
click at [502, 148] on input "SLAC (Shipper Load and Count)" at bounding box center [484, 142] width 114 height 11
type input "1"
drag, startPoint x: 217, startPoint y: 147, endPoint x: 258, endPoint y: 192, distance: 59.9
click at [219, 149] on div "Order # S Sender Default" at bounding box center [283, 183] width 557 height 808
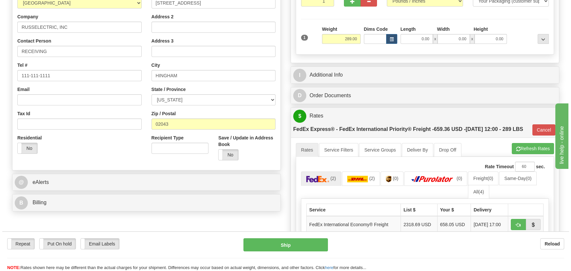
scroll to position [119, 0]
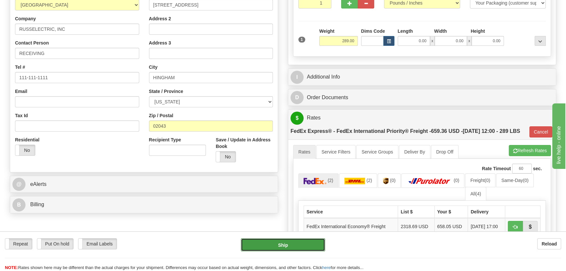
click at [292, 244] on button "Ship" at bounding box center [283, 244] width 85 height 13
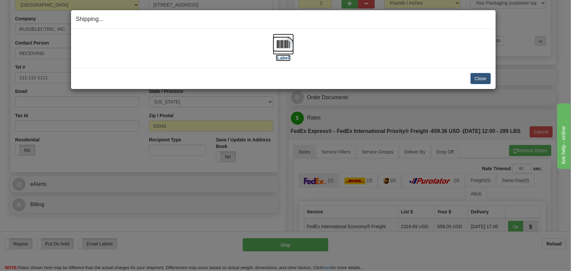
click at [282, 41] on img at bounding box center [283, 44] width 21 height 21
click at [481, 76] on button "Close" at bounding box center [480, 78] width 20 height 11
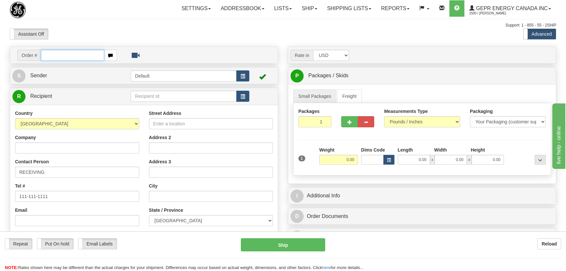
paste input "0086701692"
click at [50, 56] on input "0086701692" at bounding box center [72, 55] width 63 height 11
type input "86701692"
click at [147, 40] on body "Training Course Close Toggle navigation Settings Shipping Preferences New Recip…" at bounding box center [283, 135] width 566 height 271
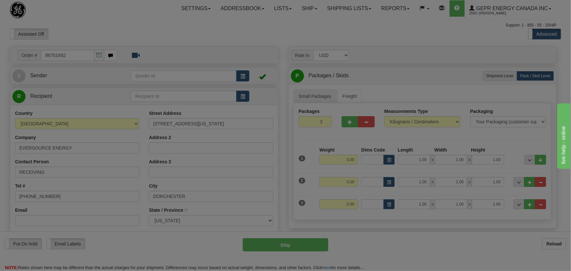
type input "BOSTON"
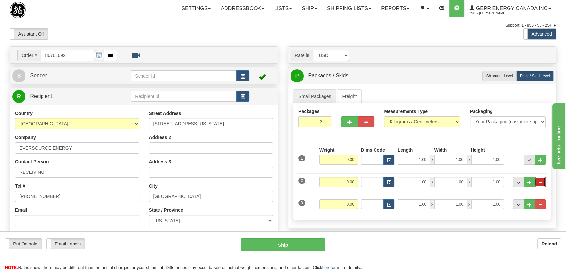
click at [539, 181] on span "..." at bounding box center [541, 183] width 4 height 4
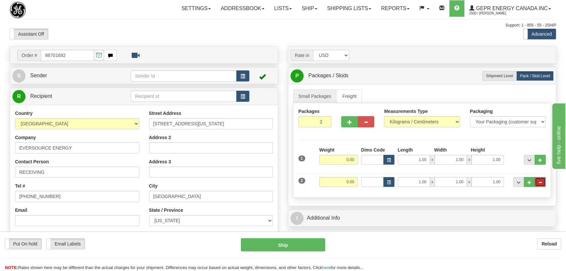
click at [542, 181] on span "..." at bounding box center [541, 183] width 4 height 4
type input "1"
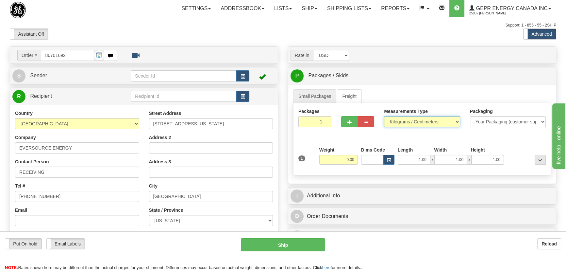
click at [422, 122] on select "Pounds / Inches Kilograms / Centimeters" at bounding box center [422, 121] width 76 height 11
select select "0"
click at [384, 116] on select "Pounds / Inches Kilograms / Centimeters" at bounding box center [422, 121] width 76 height 11
drag, startPoint x: 345, startPoint y: 161, endPoint x: 368, endPoint y: 162, distance: 22.9
click at [366, 163] on div "1 Weight 0.00 Dims Code 1.00" at bounding box center [422, 157] width 251 height 23
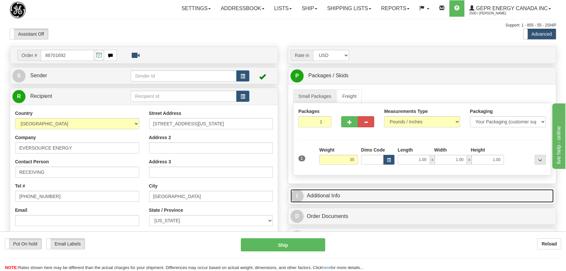
type input "35.00"
click at [455, 193] on link "I Additional Info" at bounding box center [422, 195] width 263 height 13
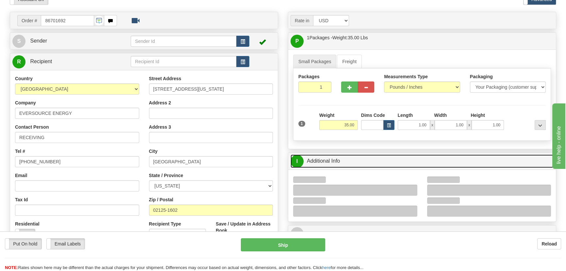
scroll to position [89, 0]
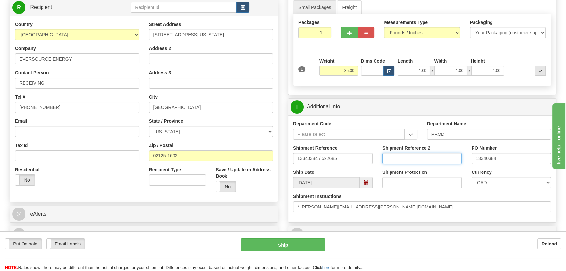
click at [450, 158] on input "Shipment Reference 2" at bounding box center [422, 158] width 79 height 11
drag, startPoint x: 449, startPoint y: 158, endPoint x: 369, endPoint y: 150, distance: 80.5
click at [369, 150] on div "Shipment Reference 13340384 / 522685 Shipment Reference 2 5399004291 PO Number …" at bounding box center [422, 157] width 268 height 24
type input "5399004291"
click at [508, 181] on select "CAD USD EUR ZAR [PERSON_NAME] ARN AUD AUS AWG BBD BFR BGN BHD BMD BND BRC BRL C…" at bounding box center [511, 182] width 79 height 11
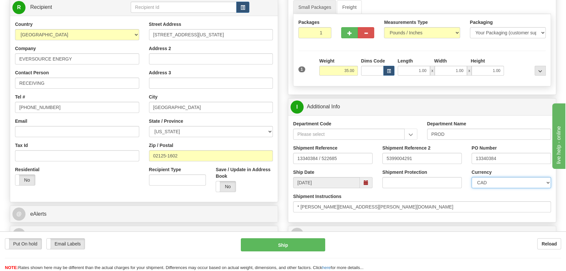
select select "1"
click at [472, 177] on select "CAD USD EUR ZAR [PERSON_NAME] ARN AUD AUS AWG BBD BFR BGN BHD BMD BND BRC BRL C…" at bounding box center [511, 182] width 79 height 11
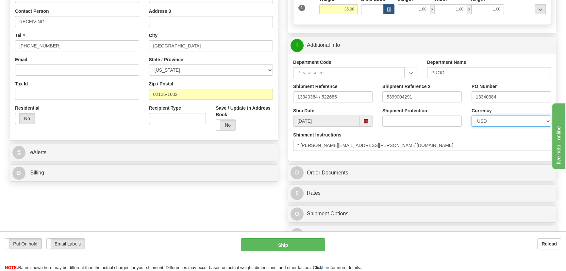
scroll to position [208, 0]
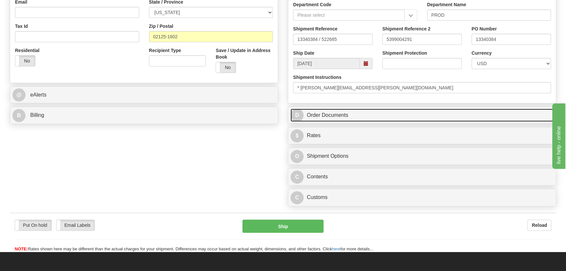
click at [449, 110] on link "D Order Documents" at bounding box center [422, 115] width 263 height 13
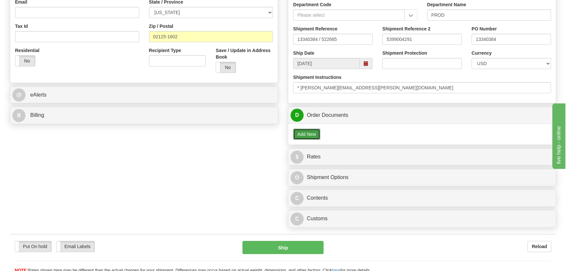
click at [315, 131] on button "Add New" at bounding box center [306, 134] width 27 height 11
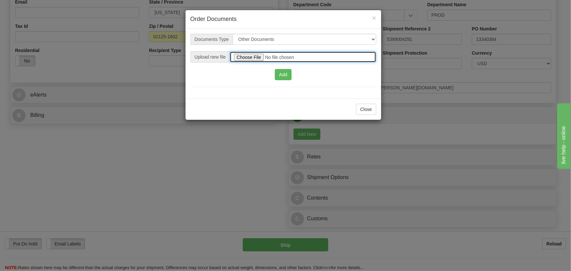
click at [248, 55] on input "file" at bounding box center [303, 56] width 146 height 11
type input "C:\fakepath\5399004291.pdf"
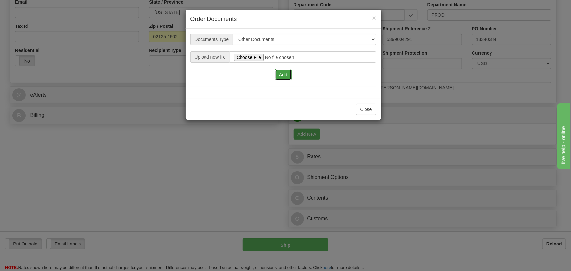
click at [286, 75] on button "Add" at bounding box center [283, 74] width 17 height 11
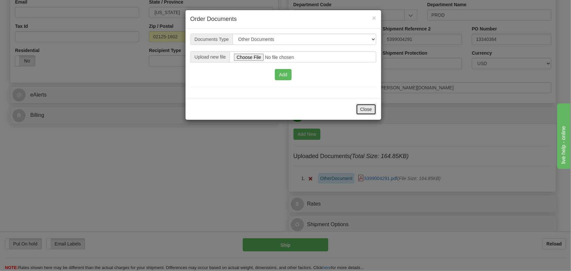
click at [365, 111] on button "Close" at bounding box center [366, 109] width 20 height 11
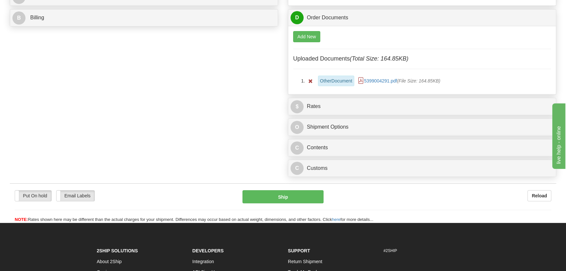
scroll to position [327, 0]
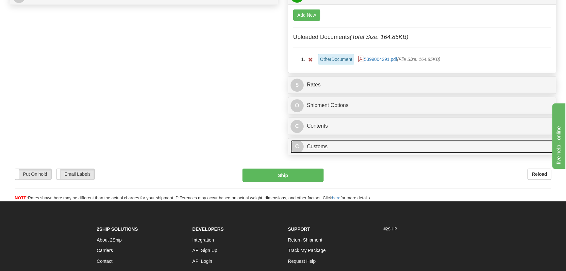
click at [402, 144] on link "C Customs" at bounding box center [422, 146] width 263 height 13
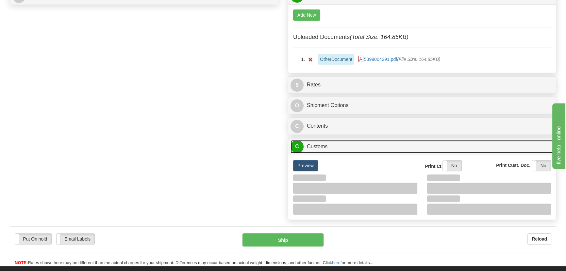
scroll to position [416, 0]
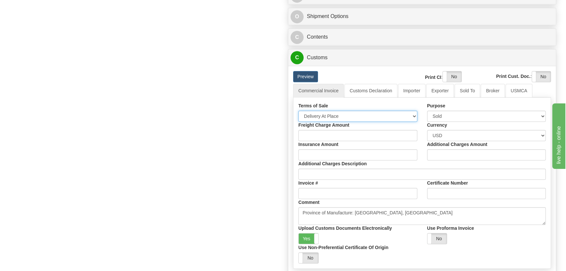
click at [340, 115] on select "Free Carrier Free On Board Ex Works Delivered Duty Unpaid Delivered Duty Paid C…" at bounding box center [358, 116] width 119 height 11
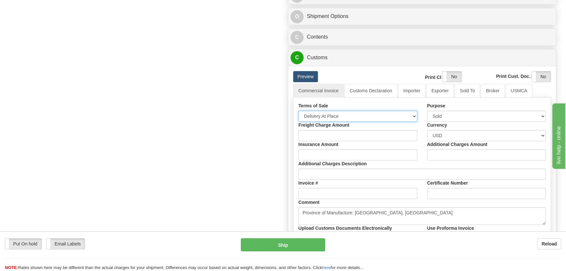
select select "7"
click at [299, 111] on select "Free Carrier Free On Board Ex Works Delivered Duty Unpaid Delivered Duty Paid C…" at bounding box center [358, 116] width 119 height 11
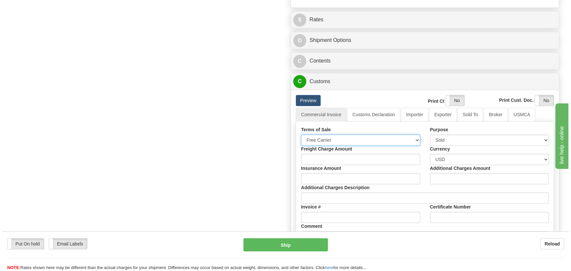
scroll to position [356, 0]
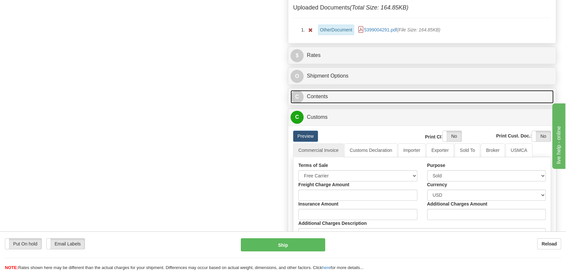
click at [434, 97] on link "C Contents" at bounding box center [422, 96] width 263 height 13
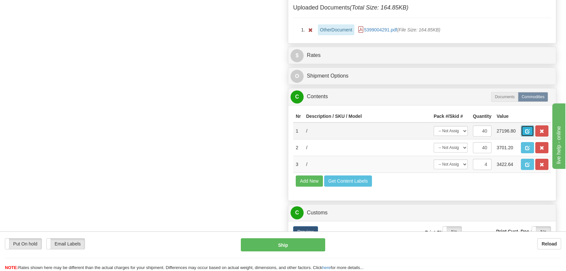
click at [525, 129] on span "button" at bounding box center [527, 131] width 5 height 4
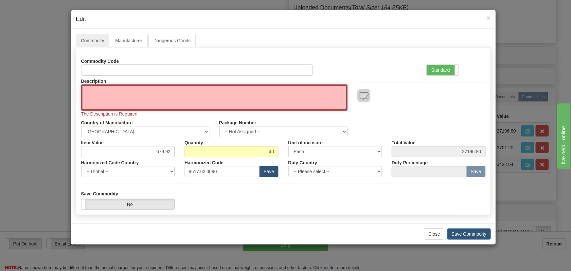
click at [228, 91] on textarea "Description" at bounding box center [214, 97] width 266 height 26
paste textarea "EB86448-03"
type textarea "EB86448-03"
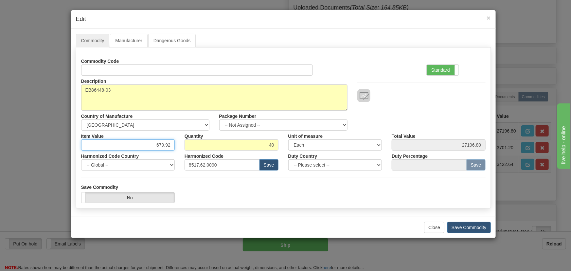
drag, startPoint x: 161, startPoint y: 144, endPoint x: 179, endPoint y: 147, distance: 18.0
click at [179, 147] on div "Item Value 679.92" at bounding box center [128, 140] width 104 height 20
paste input "06,04"
type input "606.04"
type input "24241.60"
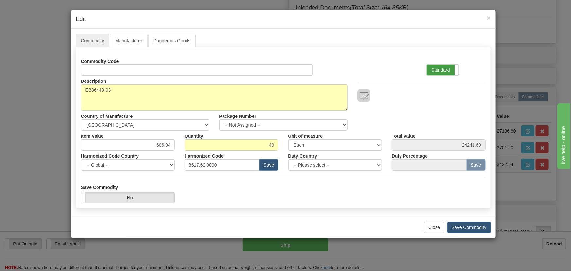
click at [435, 72] on label "Standard" at bounding box center [442, 70] width 32 height 10
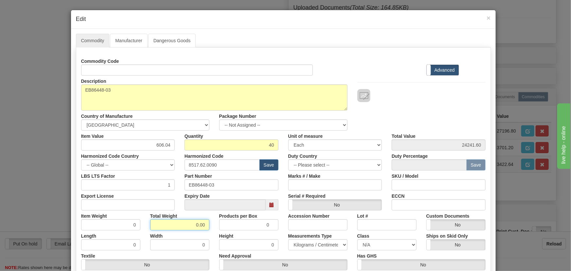
drag, startPoint x: 192, startPoint y: 226, endPoint x: 206, endPoint y: 227, distance: 13.7
click at [206, 227] on input "0.00" at bounding box center [179, 224] width 59 height 11
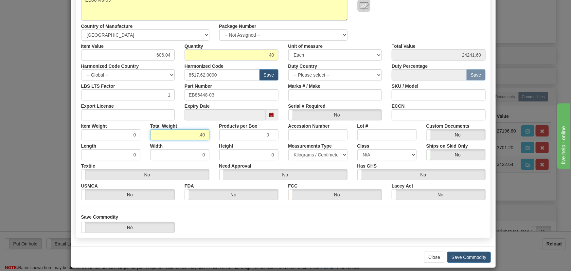
scroll to position [96, 0]
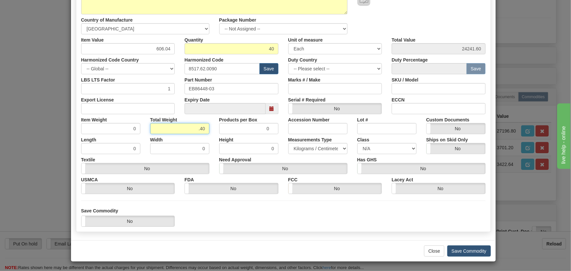
type input ".40"
type input "0.0100"
click at [466, 251] on button "Save Commodity" at bounding box center [468, 250] width 43 height 11
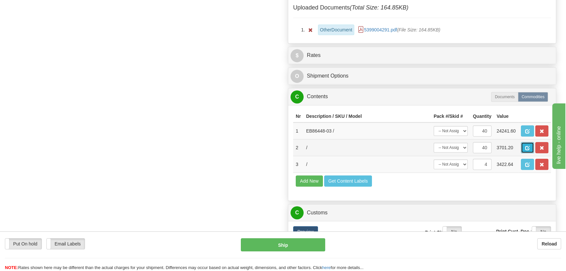
click at [529, 147] on span "button" at bounding box center [527, 148] width 5 height 4
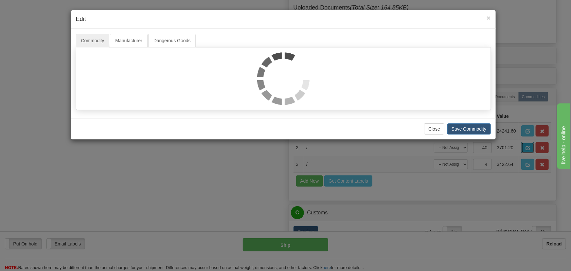
scroll to position [0, 0]
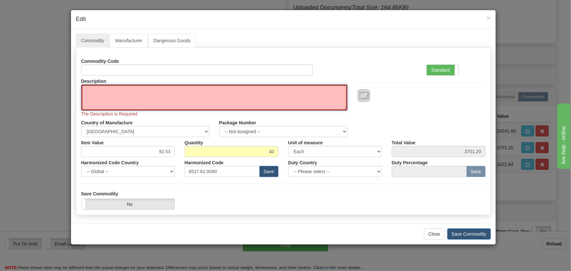
click at [234, 93] on textarea "Description" at bounding box center [214, 97] width 266 height 26
paste textarea "E86447-90"
type textarea "E86447-90"
click at [416, 102] on div "Description E86447-90 The Description is Required Country of Manufacture -- Unk…" at bounding box center [283, 106] width 414 height 61
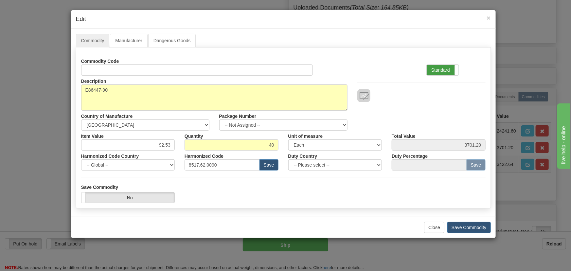
click at [450, 65] on label "Standard" at bounding box center [442, 70] width 32 height 10
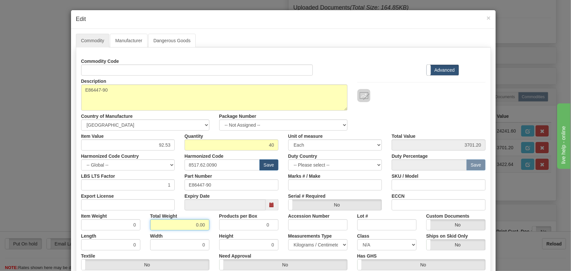
drag, startPoint x: 193, startPoint y: 226, endPoint x: 215, endPoint y: 229, distance: 21.5
click at [215, 229] on div "Item Weight 0 Total Weight 0.00 Products per Box 0 Accession Number Lot # Custo…" at bounding box center [283, 220] width 414 height 20
type input ".40"
type input "0.0100"
drag, startPoint x: 161, startPoint y: 146, endPoint x: 173, endPoint y: 151, distance: 13.2
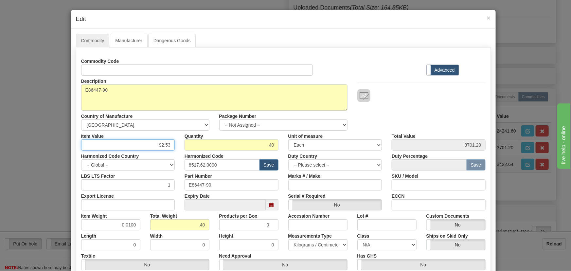
click at [169, 149] on input "92.53" at bounding box center [128, 144] width 94 height 11
paste input "33,89"
type input "33.89"
type input "1355.60"
click at [474, 103] on div "Description E86447-90 Country of Manufacture -- Unknown -- AFGHANISTAN ALAND IS…" at bounding box center [283, 103] width 414 height 55
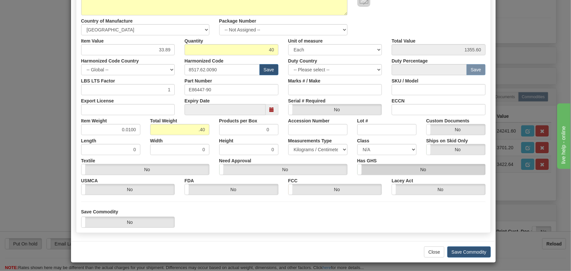
scroll to position [96, 0]
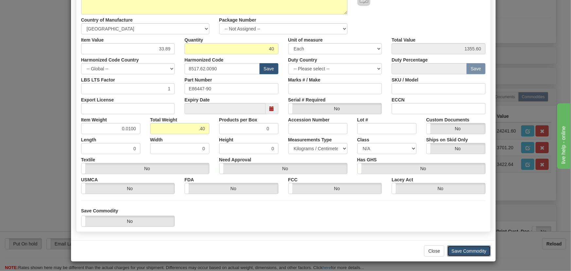
click at [478, 249] on button "Save Commodity" at bounding box center [468, 250] width 43 height 11
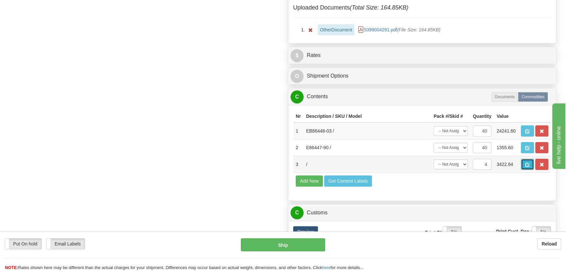
click at [531, 160] on button "button" at bounding box center [527, 164] width 13 height 11
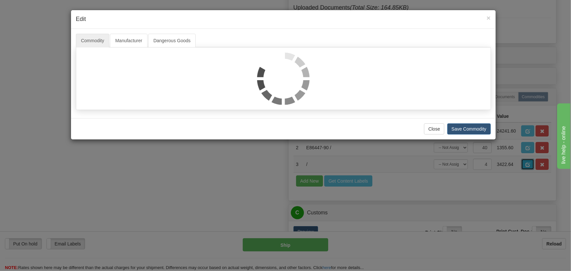
scroll to position [0, 0]
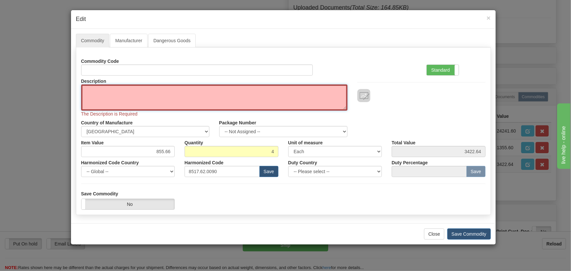
click at [165, 96] on textarea "Description" at bounding box center [214, 97] width 266 height 26
paste textarea "E86486-80"
type textarea "E86486-80"
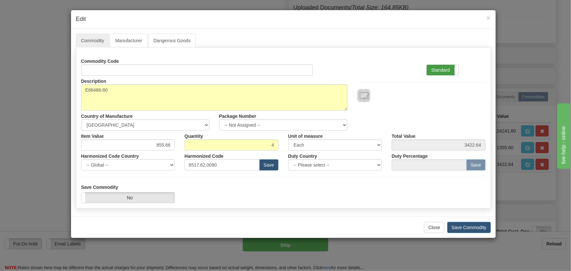
click at [448, 70] on label "Standard" at bounding box center [442, 70] width 32 height 10
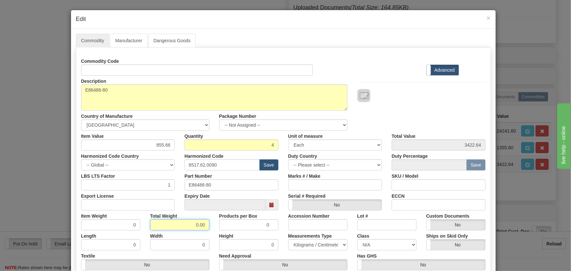
drag, startPoint x: 193, startPoint y: 228, endPoint x: 217, endPoint y: 231, distance: 24.4
click at [217, 231] on div "Commodity Code Standard Advanced Description E86486-80 Country of Manufacture -…" at bounding box center [283, 173] width 404 height 234
type input ".4"
type input "0.1000"
drag, startPoint x: 157, startPoint y: 144, endPoint x: 182, endPoint y: 151, distance: 26.2
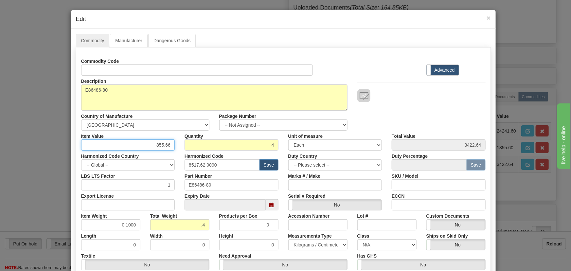
click at [182, 151] on div "Commodity Code Standard Advanced Description E86486-80 Country of Manufacture -…" at bounding box center [283, 173] width 404 height 234
paste input "883,"
drag, startPoint x: 150, startPoint y: 143, endPoint x: 185, endPoint y: 153, distance: 36.9
click at [190, 153] on div "Commodity Code Standard Advanced Description E86486-80 Country of Manufacture -…" at bounding box center [283, 173] width 404 height 234
paste input "text"
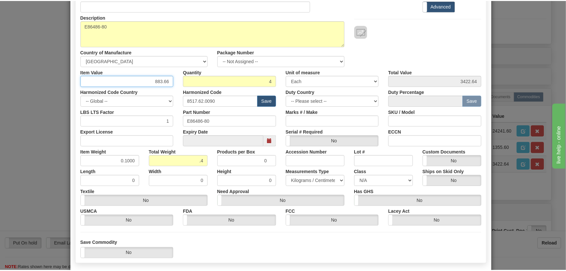
scroll to position [89, 0]
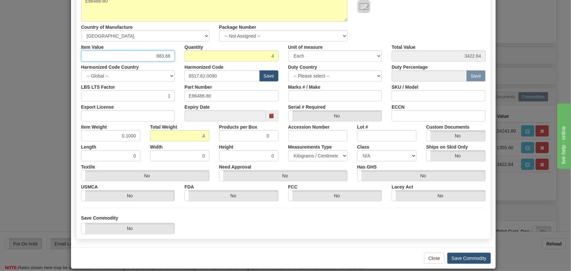
type input "883.66"
type input "3534.64"
click at [401, 219] on div "Save Commodity Yes No" at bounding box center [283, 224] width 414 height 19
click at [455, 257] on button "Save Commodity" at bounding box center [468, 257] width 43 height 11
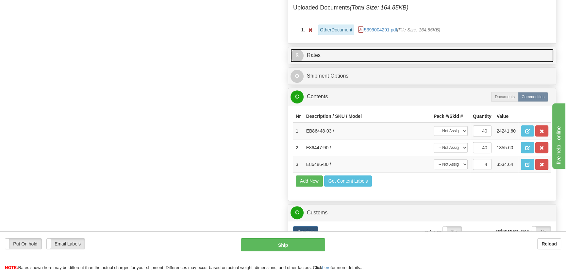
click at [482, 53] on link "$ Rates" at bounding box center [422, 55] width 263 height 13
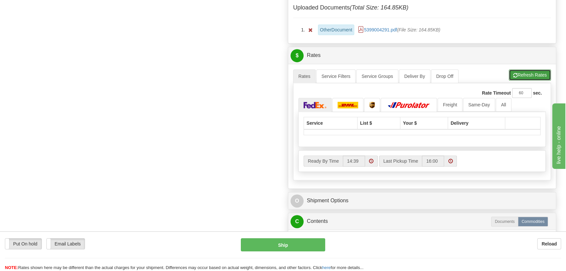
click at [529, 71] on button "Refresh Rates" at bounding box center [530, 74] width 42 height 11
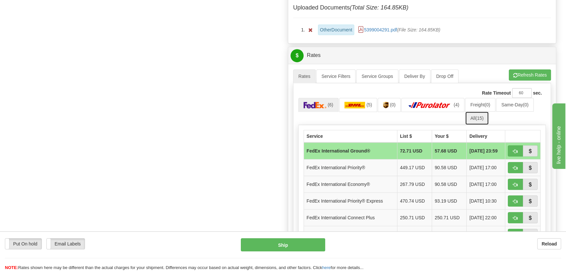
click at [471, 117] on link "All (15)" at bounding box center [477, 118] width 24 height 14
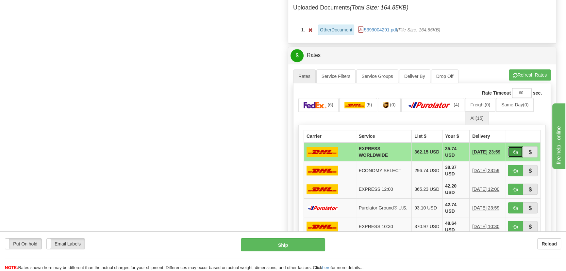
click at [514, 150] on span "button" at bounding box center [515, 152] width 5 height 4
type input "P"
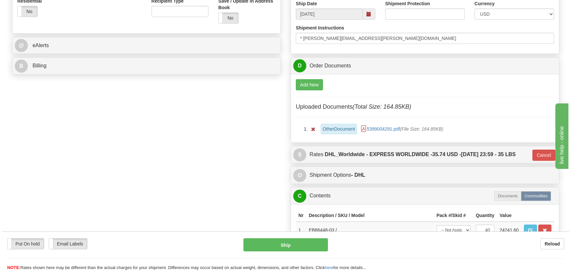
scroll to position [208, 0]
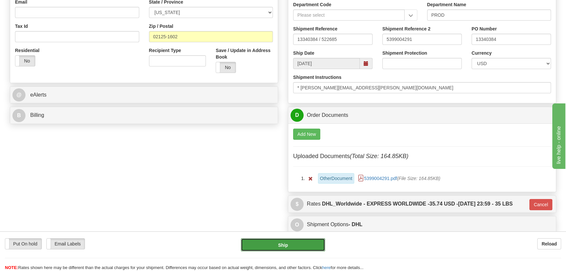
click at [292, 242] on button "Ship" at bounding box center [283, 244] width 85 height 13
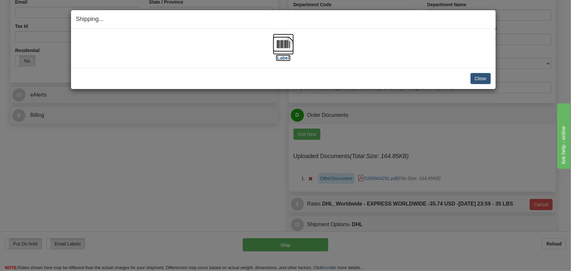
click at [288, 41] on img at bounding box center [283, 44] width 21 height 21
drag, startPoint x: 482, startPoint y: 75, endPoint x: 475, endPoint y: 69, distance: 8.8
click at [482, 75] on button "Close" at bounding box center [480, 78] width 20 height 11
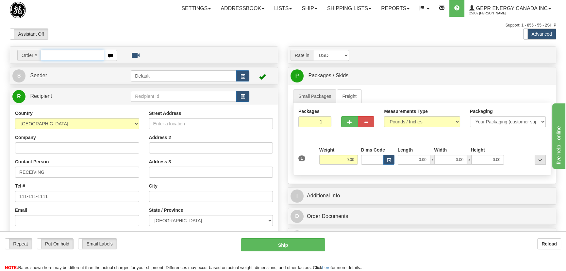
paste input "0086701869"
click at [50, 55] on input "0086701869" at bounding box center [72, 55] width 63 height 11
type input "86701869"
click at [151, 41] on body "Training Course Close Toggle navigation Settings Shipping Preferences New Recip…" at bounding box center [283, 135] width 566 height 271
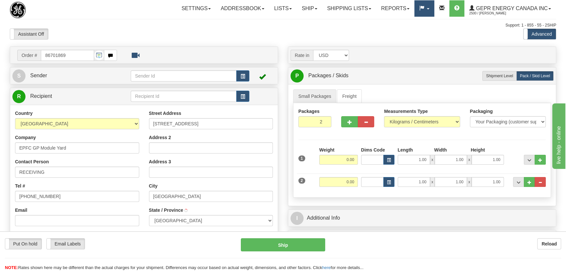
type input "GRANDE PRAIRIE"
click at [544, 182] on button "..." at bounding box center [540, 182] width 11 height 10
type input "1"
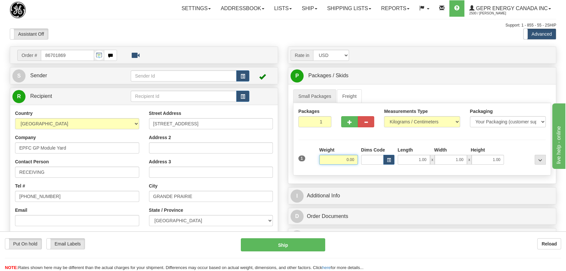
drag, startPoint x: 346, startPoint y: 160, endPoint x: 360, endPoint y: 162, distance: 13.8
click at [373, 163] on div "1 Weight 0.00 Dims Code 1.00" at bounding box center [422, 157] width 251 height 23
type input "1.00"
click at [423, 115] on div "Measurements Type Pounds / Inches Kilograms / Centimeters" at bounding box center [422, 117] width 76 height 19
click at [423, 123] on select "Pounds / Inches Kilograms / Centimeters" at bounding box center [422, 121] width 76 height 11
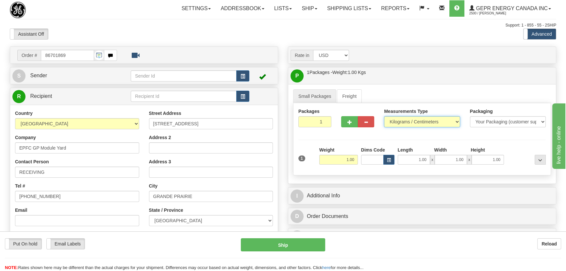
select select "0"
click at [384, 116] on select "Pounds / Inches Kilograms / Centimeters" at bounding box center [422, 121] width 76 height 11
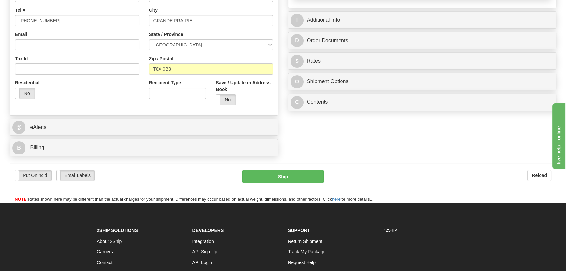
scroll to position [238, 0]
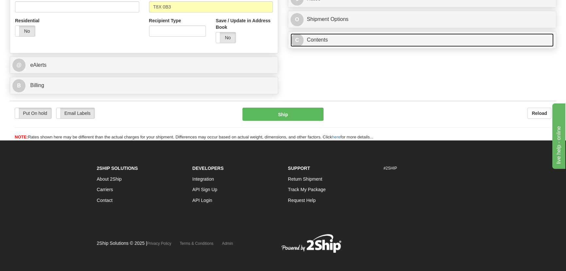
click at [431, 40] on link "C Contents" at bounding box center [422, 39] width 263 height 13
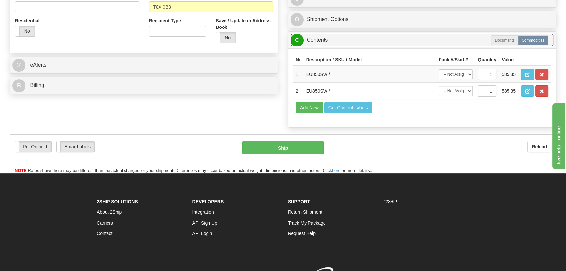
click at [431, 40] on link "C Contents" at bounding box center [422, 39] width 263 height 13
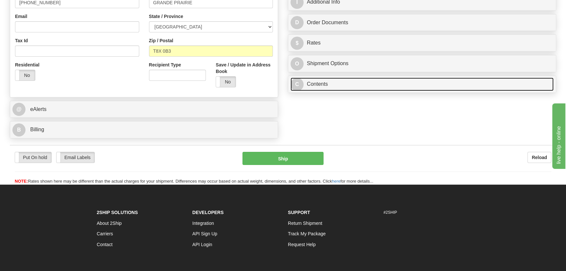
scroll to position [119, 0]
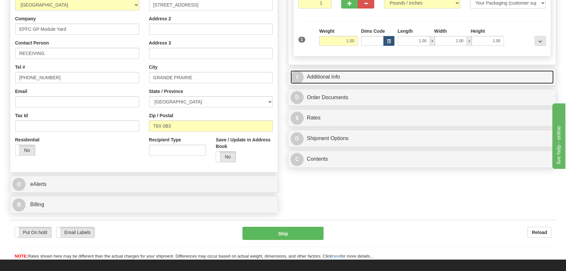
click at [433, 79] on link "I Additional Info" at bounding box center [422, 76] width 263 height 13
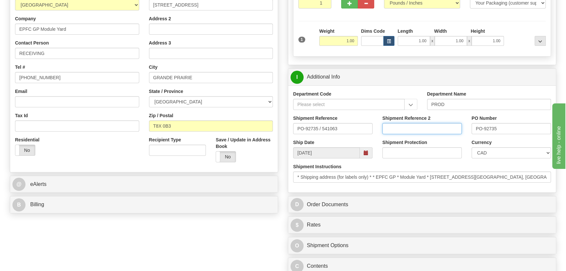
click at [431, 127] on input "Shipment Reference 2" at bounding box center [422, 128] width 79 height 11
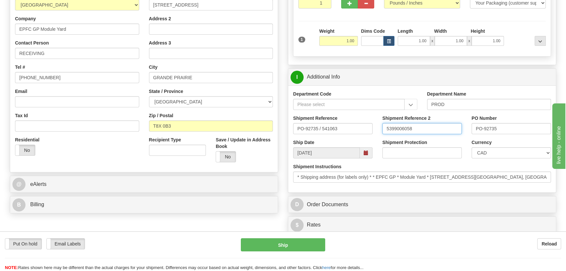
type input "5399006058"
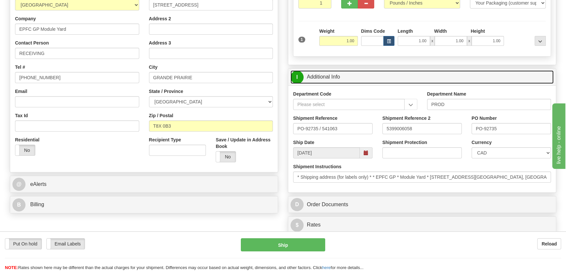
click at [491, 75] on link "I Additional Info" at bounding box center [422, 76] width 263 height 13
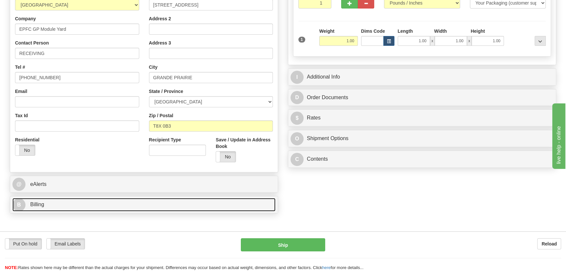
click at [157, 202] on link "B Billing" at bounding box center [143, 204] width 263 height 13
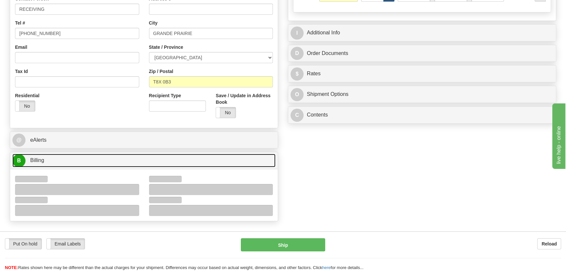
scroll to position [208, 0]
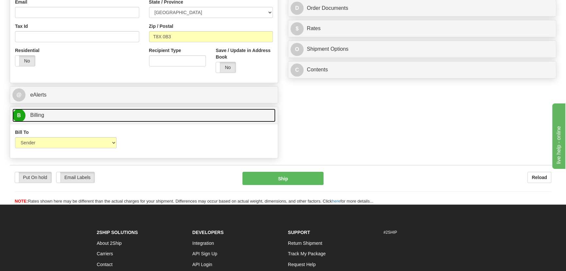
click at [133, 112] on link "B Billing" at bounding box center [143, 115] width 263 height 13
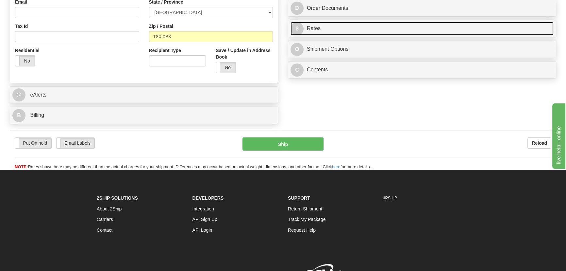
click at [396, 30] on link "$ Rates" at bounding box center [422, 28] width 263 height 13
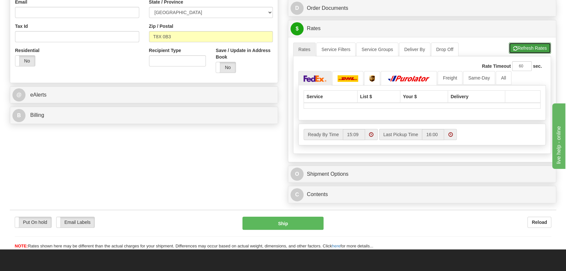
click at [518, 53] on button "Refresh Rates" at bounding box center [530, 48] width 42 height 11
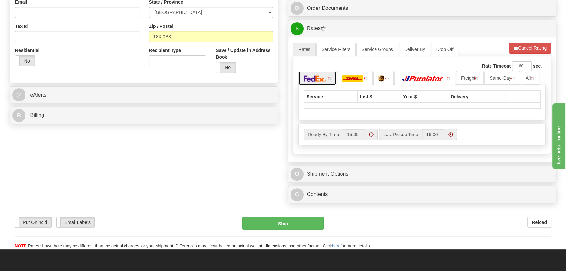
click at [325, 80] on img at bounding box center [315, 78] width 23 height 7
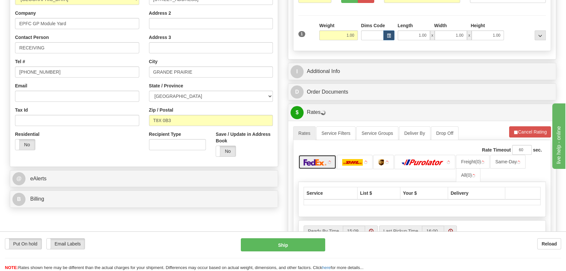
scroll to position [119, 0]
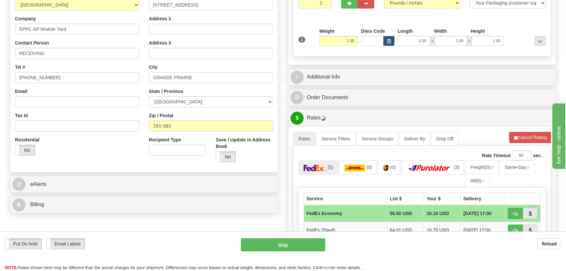
click at [484, 84] on div "I Additional Info" at bounding box center [422, 77] width 268 height 17
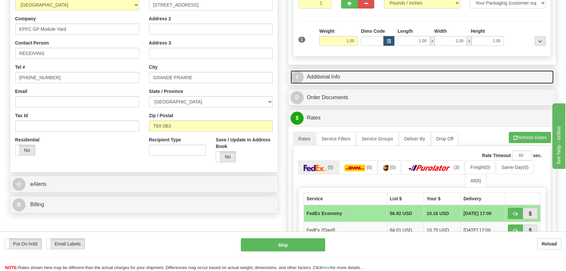
click at [480, 72] on link "I Additional Info" at bounding box center [422, 76] width 263 height 13
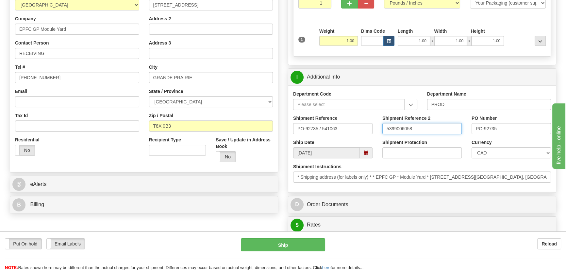
drag, startPoint x: 429, startPoint y: 130, endPoint x: 339, endPoint y: 134, distance: 89.7
click at [339, 134] on div "Shipment Reference PO-92735 / 541063 Shipment Reference 2 5399006058 PO Number …" at bounding box center [422, 127] width 268 height 24
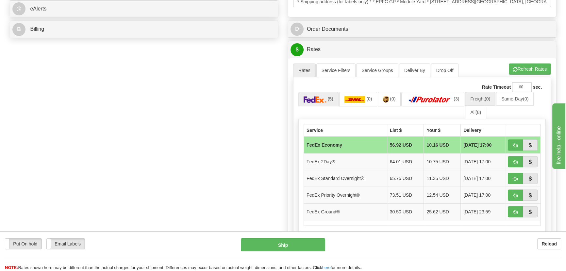
scroll to position [297, 0]
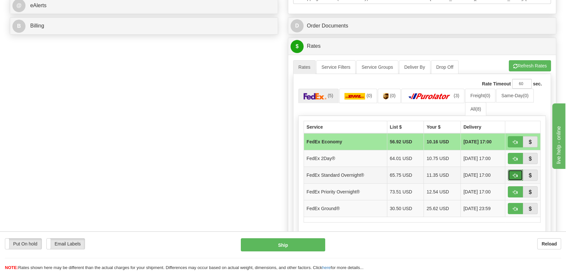
click at [515, 173] on span "button" at bounding box center [515, 175] width 5 height 4
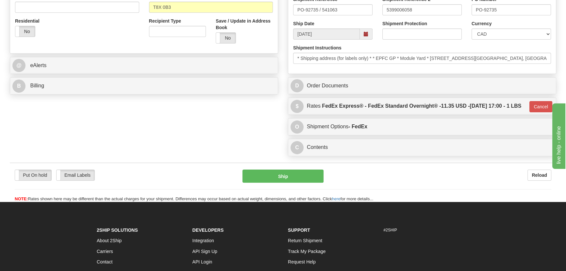
scroll to position [317, 0]
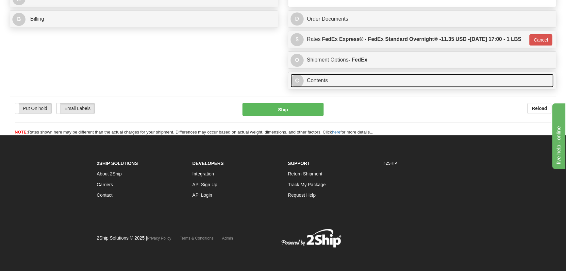
click at [420, 80] on link "C Contents" at bounding box center [422, 80] width 263 height 13
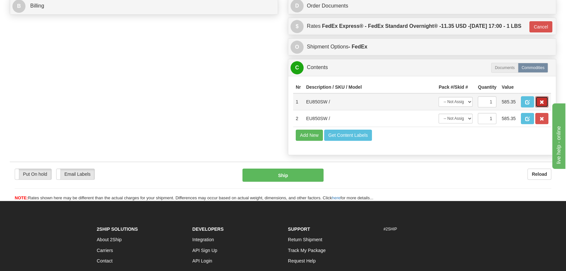
click at [542, 107] on button "button" at bounding box center [542, 101] width 13 height 11
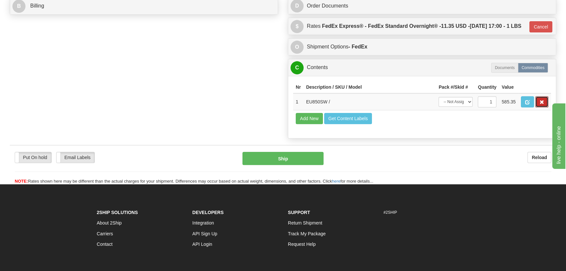
click at [541, 104] on span "button" at bounding box center [542, 102] width 5 height 4
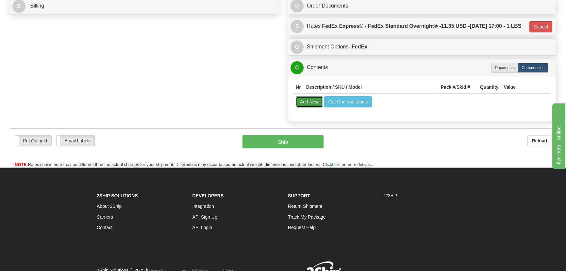
click at [312, 107] on button "Add New" at bounding box center [309, 101] width 27 height 11
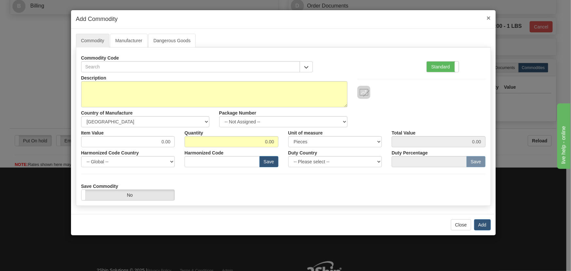
click at [487, 16] on span "×" at bounding box center [488, 18] width 4 height 8
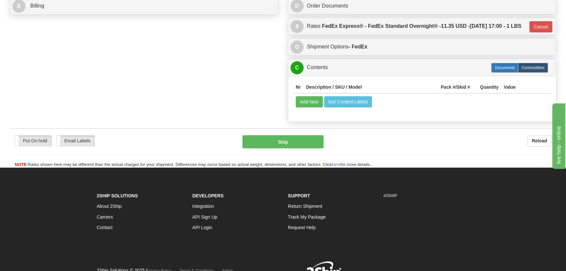
click at [504, 73] on label "Documents" at bounding box center [504, 68] width 27 height 10
type input "05"
radio input "true"
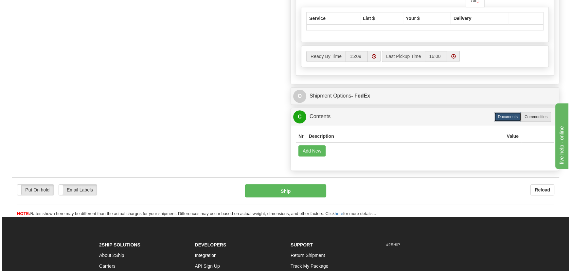
scroll to position [406, 0]
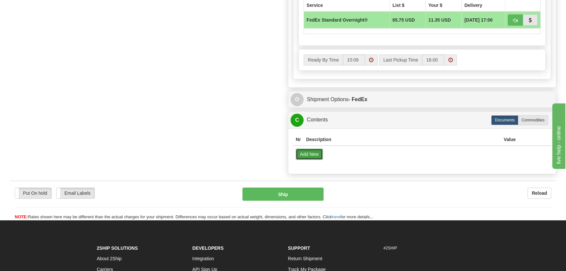
click at [313, 160] on button "Add New" at bounding box center [309, 153] width 27 height 11
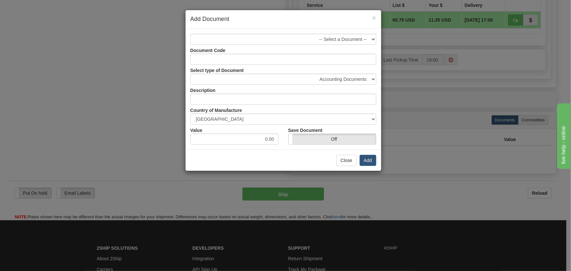
click at [317, 50] on div "Document Code" at bounding box center [283, 55] width 196 height 20
click at [317, 57] on input "Document Code" at bounding box center [283, 59] width 186 height 11
type input "DOCS"
click at [328, 93] on div "Description" at bounding box center [283, 95] width 196 height 20
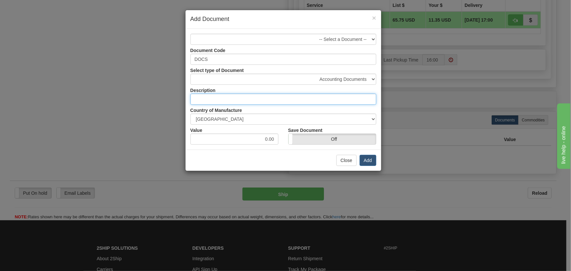
click at [327, 95] on input "text" at bounding box center [283, 99] width 186 height 11
type input "DOCUMENT"
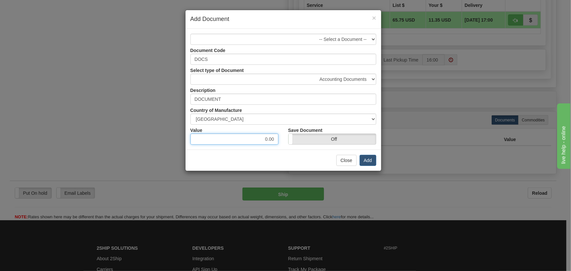
drag, startPoint x: 262, startPoint y: 136, endPoint x: 301, endPoint y: 126, distance: 39.8
click at [291, 134] on div "Value 0.00 Save Document On Off" at bounding box center [283, 135] width 196 height 20
type input "5.00"
click at [373, 156] on button "Add" at bounding box center [367, 160] width 17 height 11
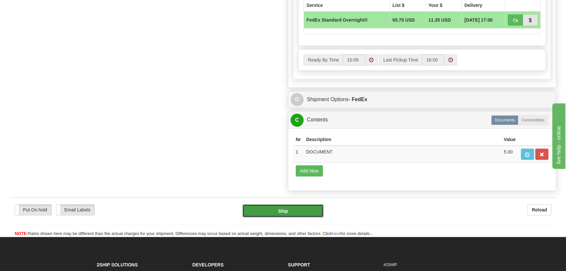
click at [286, 217] on button "Ship" at bounding box center [283, 210] width 81 height 13
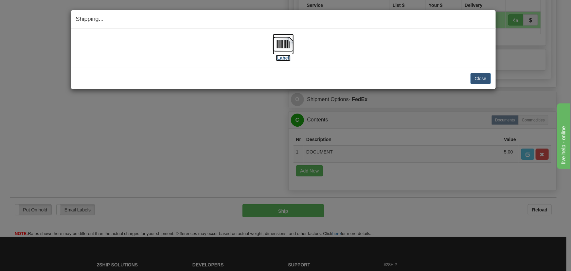
click at [289, 44] on img at bounding box center [283, 44] width 21 height 21
click at [480, 76] on button "Close" at bounding box center [480, 78] width 20 height 11
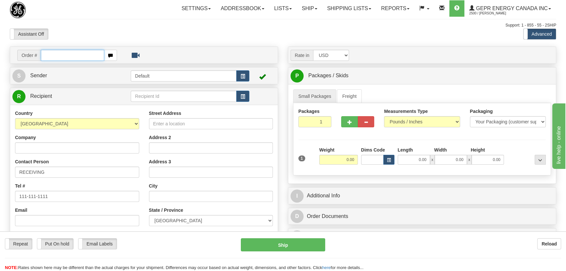
paste input "0086701907"
click at [49, 56] on input "0086701907" at bounding box center [72, 55] width 63 height 11
type input "86701907"
click at [158, 26] on body "Training Course Close Toggle navigation Settings Shipping Preferences New Recip…" at bounding box center [283, 135] width 566 height 271
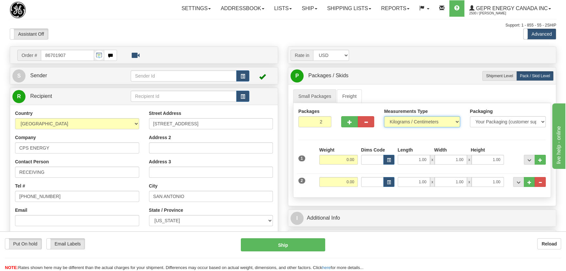
click at [453, 118] on select "Pounds / Inches Kilograms / Centimeters" at bounding box center [422, 121] width 76 height 11
select select "0"
click at [384, 116] on select "Pounds / Inches Kilograms / Centimeters" at bounding box center [422, 121] width 76 height 11
click at [542, 181] on span "..." at bounding box center [541, 183] width 4 height 4
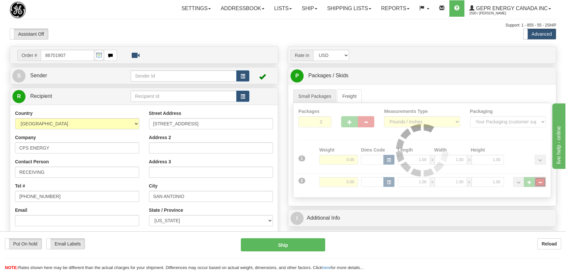
type input "1"
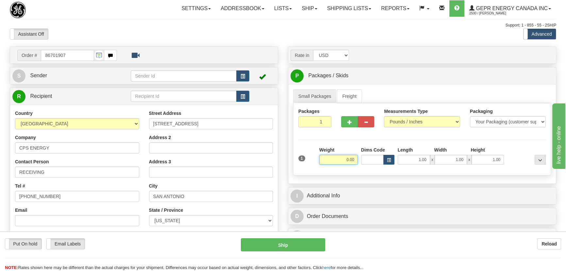
drag, startPoint x: 346, startPoint y: 160, endPoint x: 359, endPoint y: 163, distance: 13.6
click at [359, 161] on div "Weight 0.00" at bounding box center [339, 157] width 42 height 23
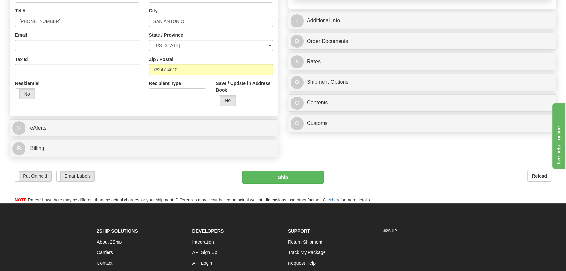
scroll to position [178, 0]
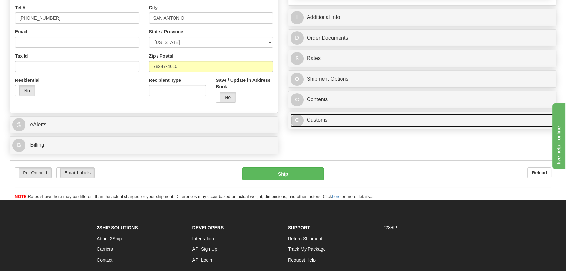
type input "6.00"
click at [425, 115] on link "C Customs" at bounding box center [422, 119] width 263 height 13
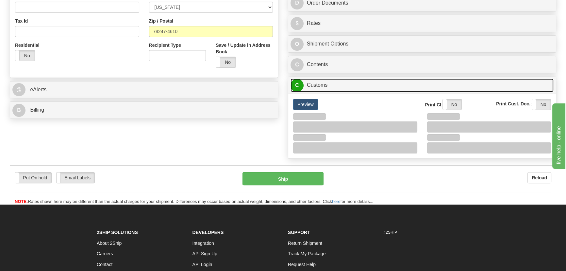
scroll to position [267, 0]
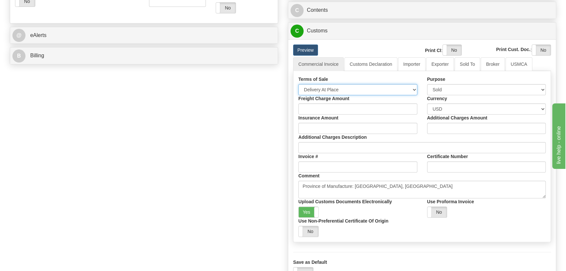
click at [338, 92] on select "Free Carrier Free On Board Ex Works Delivered Duty Unpaid Delivered Duty Paid C…" at bounding box center [358, 89] width 119 height 11
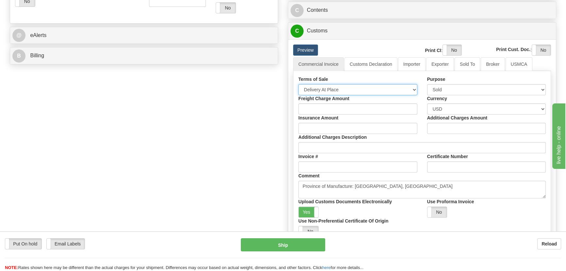
click at [335, 95] on select "Free Carrier Free On Board Ex Works Delivered Duty Unpaid Delivered Duty Paid C…" at bounding box center [358, 89] width 119 height 11
click at [336, 90] on select "Free Carrier Free On Board Ex Works Delivered Duty Unpaid Delivered Duty Paid C…" at bounding box center [358, 89] width 119 height 11
select select "7"
click at [299, 84] on select "Free Carrier Free On Board Ex Works Delivered Duty Unpaid Delivered Duty Paid C…" at bounding box center [358, 89] width 119 height 11
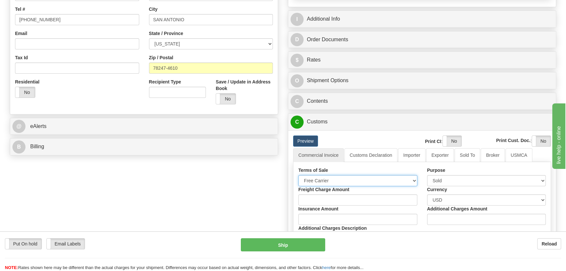
scroll to position [119, 0]
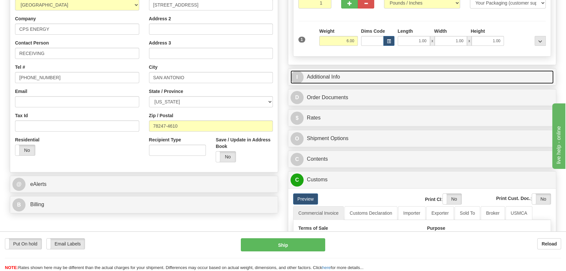
click at [442, 74] on link "I Additional Info" at bounding box center [422, 76] width 263 height 13
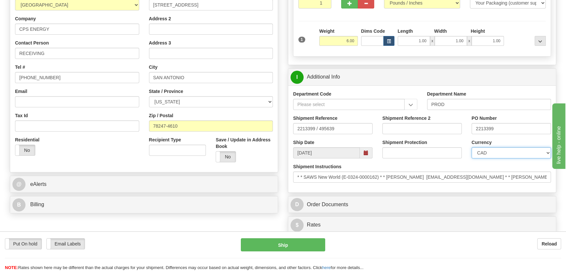
click at [508, 154] on select "CAD USD EUR ZAR RON ANG ARN AUD AUS AWG BBD BFR BGN BHD BMD BND BRC BRL CHP CKZ…" at bounding box center [511, 152] width 79 height 11
select select "1"
click at [472, 147] on select "CAD USD EUR ZAR RON ANG ARN AUD AUS AWG BBD BFR BGN BHD BMD BND BRC BRL CHP CKZ…" at bounding box center [511, 152] width 79 height 11
click at [430, 127] on input "Shipment Reference 2" at bounding box center [422, 128] width 79 height 11
drag, startPoint x: 431, startPoint y: 133, endPoint x: 336, endPoint y: 148, distance: 96.2
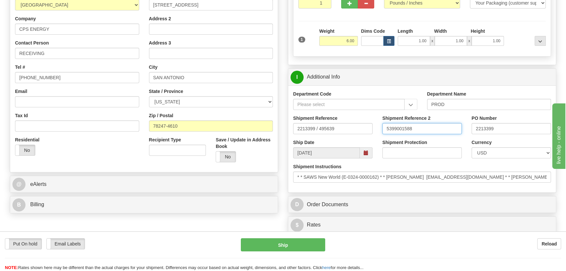
click at [344, 139] on div "Department Code Department Name PROD Shipment Reference 2213399 / 495639 Shipme…" at bounding box center [422, 138] width 268 height 107
type input "5399001588"
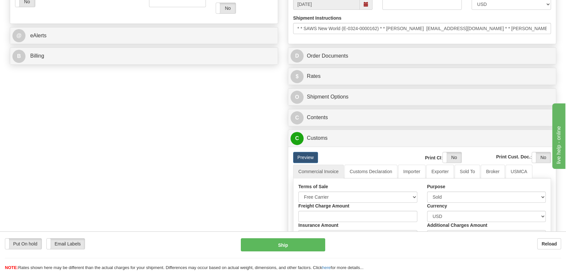
scroll to position [267, 0]
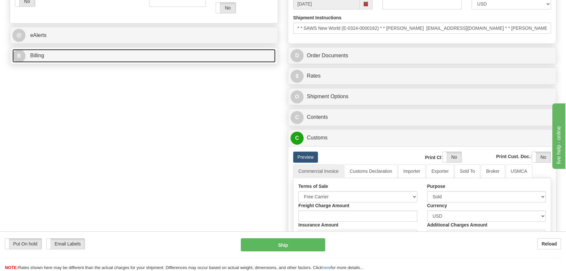
click at [181, 54] on link "B Billing" at bounding box center [143, 55] width 263 height 13
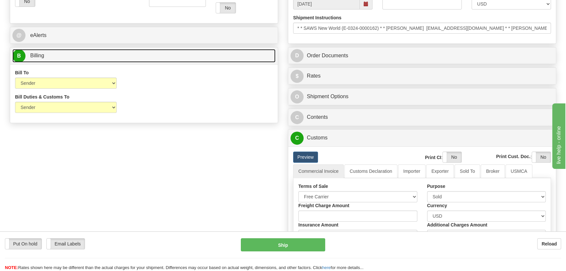
click at [181, 56] on link "B Billing" at bounding box center [143, 55] width 263 height 13
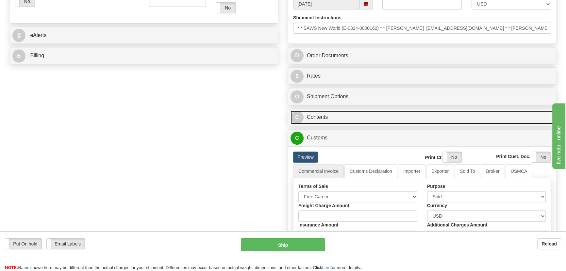
click at [456, 114] on link "C Contents" at bounding box center [422, 117] width 263 height 13
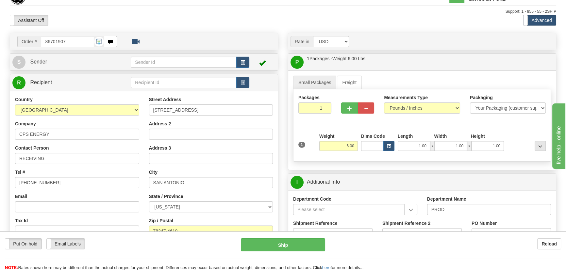
scroll to position [0, 0]
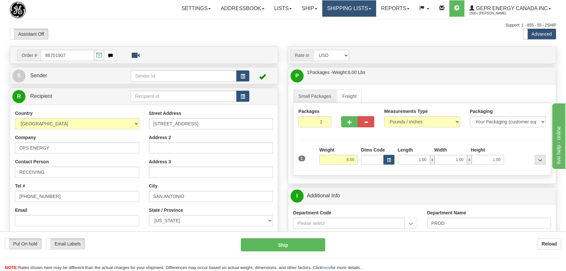
click at [353, 10] on link "Shipping lists" at bounding box center [349, 8] width 54 height 16
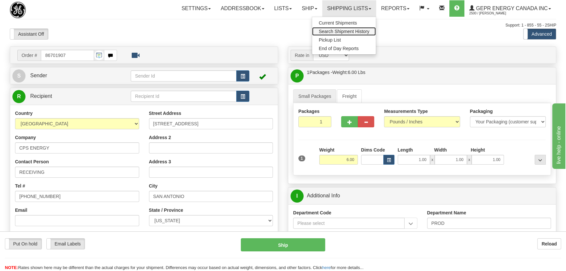
click at [352, 27] on link "Search Shipment History" at bounding box center [344, 31] width 64 height 9
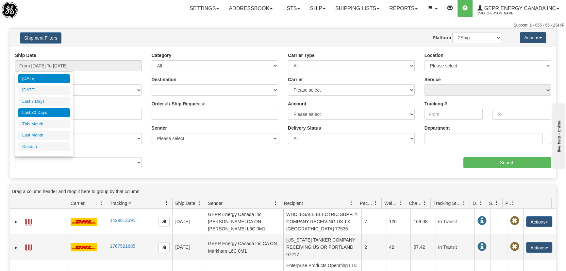
click at [43, 113] on li "Last 30 Days" at bounding box center [44, 112] width 52 height 9
type input "From [DATE] To [DATE]"
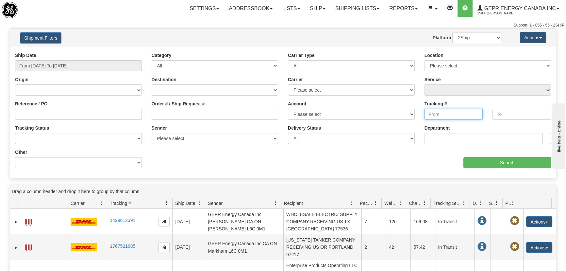
click at [451, 113] on input "Tracking #" at bounding box center [454, 114] width 59 height 11
click at [64, 111] on input "Reference / PO" at bounding box center [78, 114] width 127 height 11
paste input "5399006000"
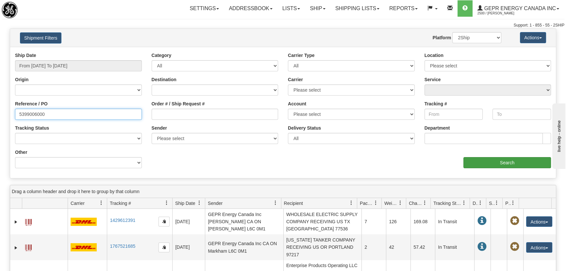
type input "5399006000"
click at [488, 162] on input "Search" at bounding box center [508, 162] width 88 height 11
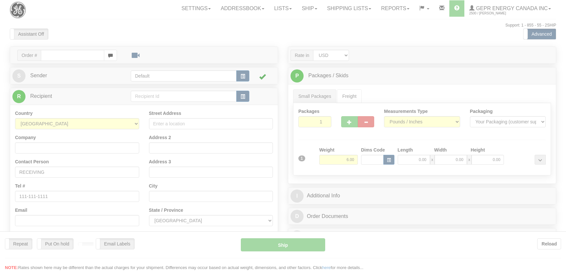
select select "US"
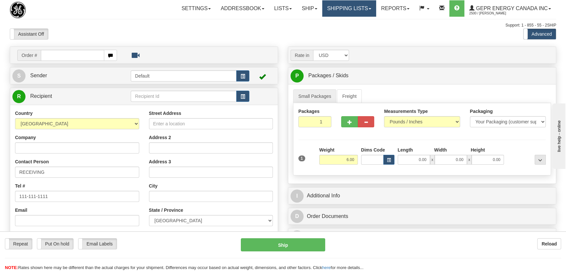
click at [365, 8] on link "Shipping lists" at bounding box center [349, 8] width 54 height 16
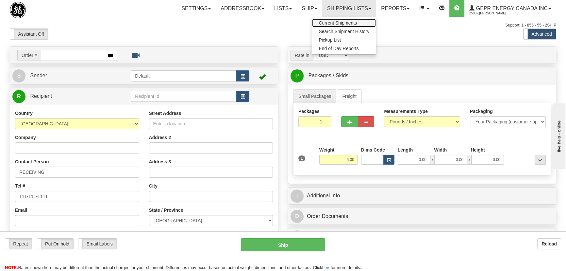
click at [347, 21] on span "Current Shipments" at bounding box center [338, 22] width 38 height 5
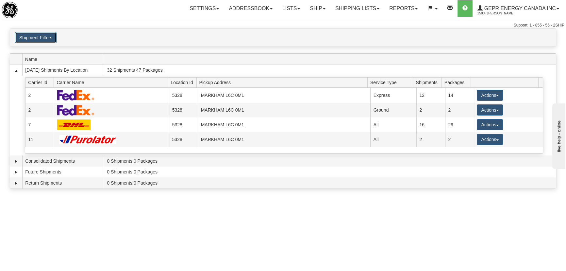
click at [36, 34] on button "Shipment Filters" at bounding box center [36, 37] width 42 height 11
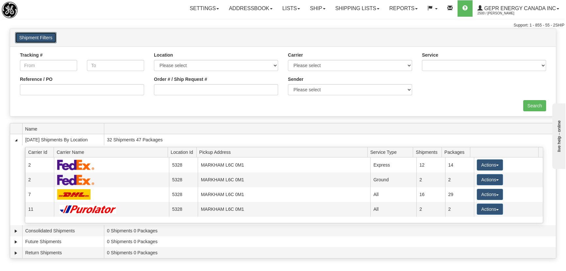
click at [36, 36] on button "Shipment Filters" at bounding box center [36, 37] width 42 height 11
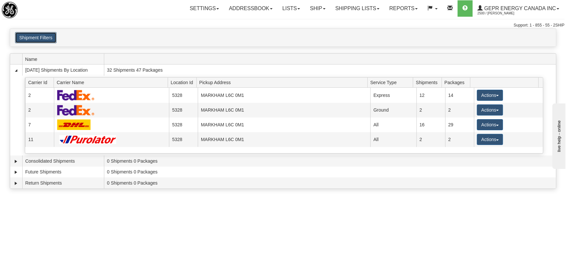
click at [36, 36] on button "Shipment Filters" at bounding box center [36, 37] width 42 height 11
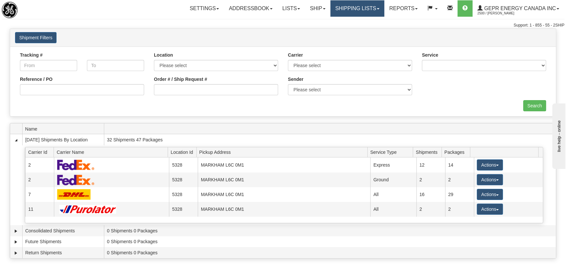
click at [353, 16] on link "Shipping lists" at bounding box center [358, 8] width 54 height 16
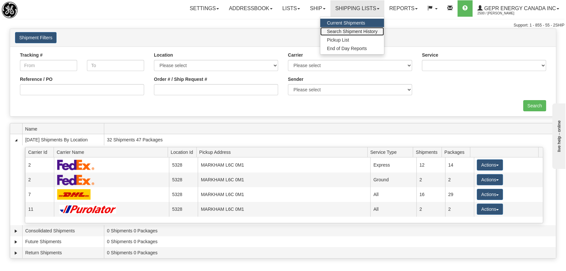
click at [351, 27] on link "Search Shipment History" at bounding box center [352, 31] width 64 height 9
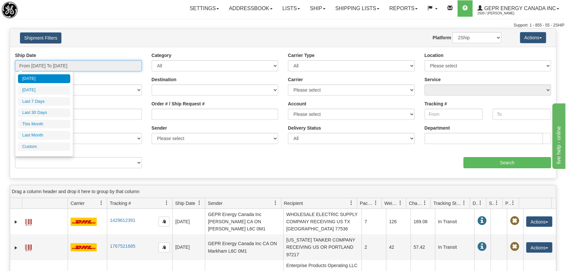
click at [81, 65] on input "From [DATE] To [DATE]" at bounding box center [78, 65] width 127 height 11
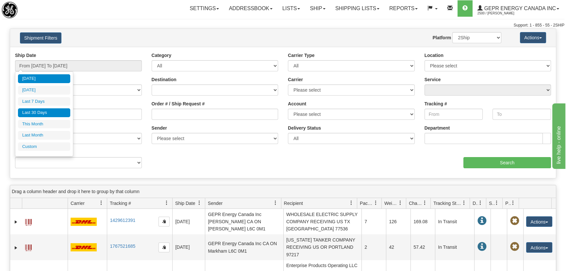
click at [49, 108] on li "Last 30 Days" at bounding box center [44, 112] width 52 height 9
type input "From [DATE] To [DATE]"
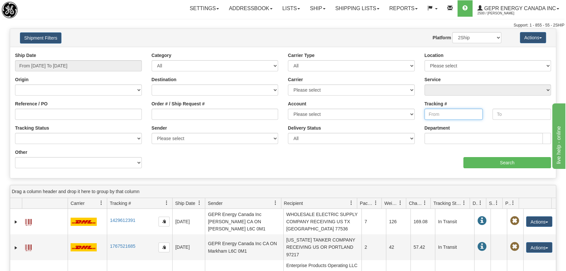
click at [468, 111] on input "Tracking #" at bounding box center [454, 114] width 59 height 11
paste input "5399006000"
type input "5399006000"
drag, startPoint x: 467, startPoint y: 112, endPoint x: 371, endPoint y: 116, distance: 95.3
click at [372, 116] on div "Ship Date From [DATE] To [DATE] Category All Inbound Outbound Carrier Type All …" at bounding box center [283, 112] width 546 height 121
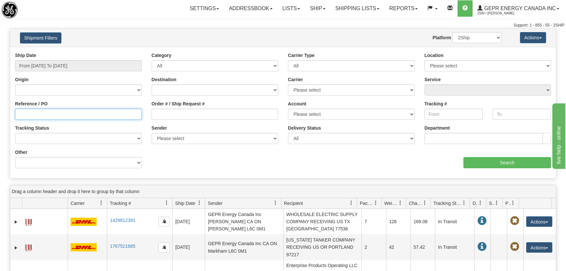
click at [113, 117] on input "Reference / PO" at bounding box center [78, 114] width 127 height 11
paste input "5399006000"
type input "5399006000"
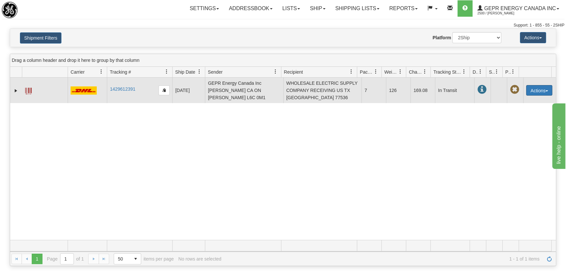
click at [538, 90] on button "Actions" at bounding box center [539, 90] width 26 height 10
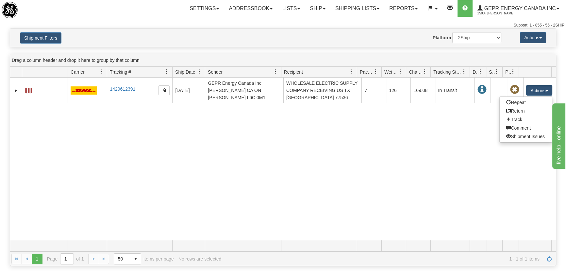
click at [265, 164] on div "31661284 2500 1429612391 1429612391 [DATE] [DATE] 03:31:02 PM GEPR Energy Canad…" at bounding box center [283, 158] width 546 height 162
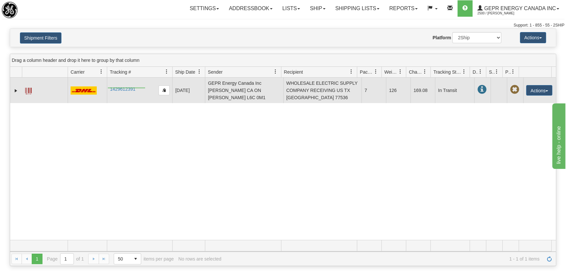
drag, startPoint x: 145, startPoint y: 87, endPoint x: 108, endPoint y: 88, distance: 37.3
click at [108, 88] on td "1429612391" at bounding box center [139, 90] width 65 height 26
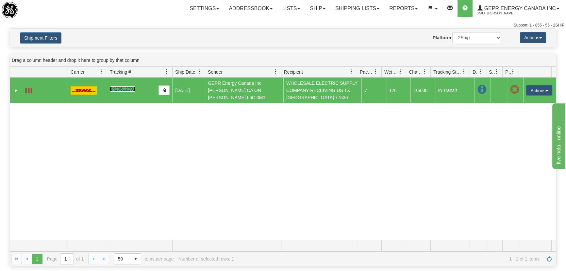
click at [127, 88] on link "1429612391" at bounding box center [123, 88] width 26 height 5
click at [541, 92] on button "Actions" at bounding box center [539, 90] width 26 height 10
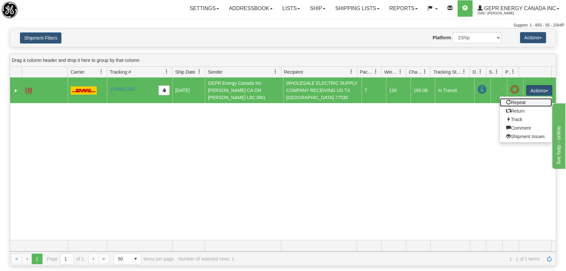
click at [525, 102] on link "Repeat" at bounding box center [526, 102] width 52 height 9
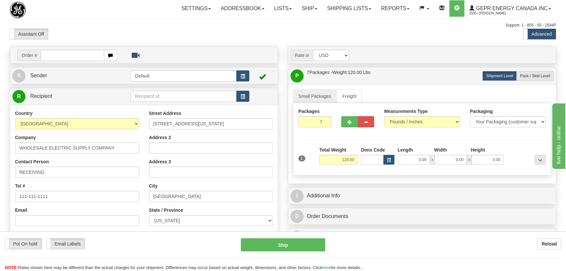
scroll to position [89, 0]
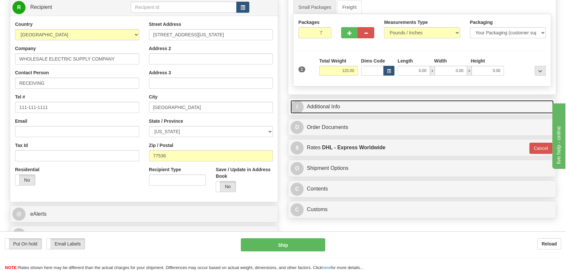
click at [450, 109] on link "I Additional Info" at bounding box center [422, 106] width 263 height 13
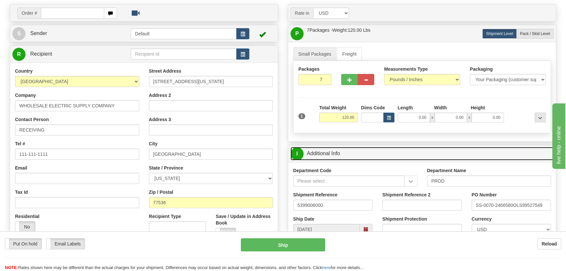
scroll to position [0, 0]
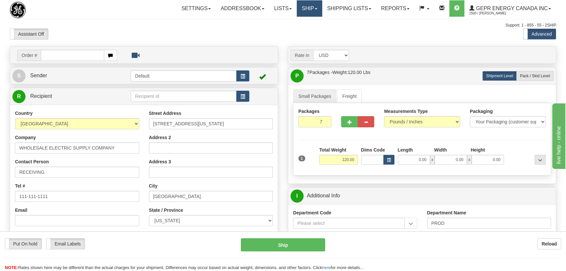
click at [307, 10] on link "Ship" at bounding box center [309, 8] width 25 height 16
click at [300, 20] on link "Ship Screen" at bounding box center [292, 23] width 59 height 9
